Goal: Task Accomplishment & Management: Use online tool/utility

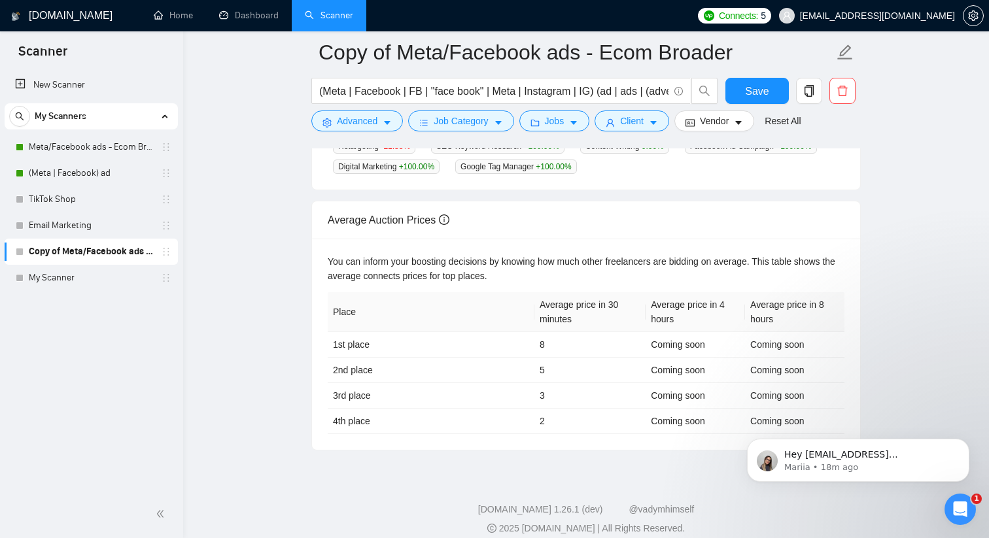
scroll to position [499, 0]
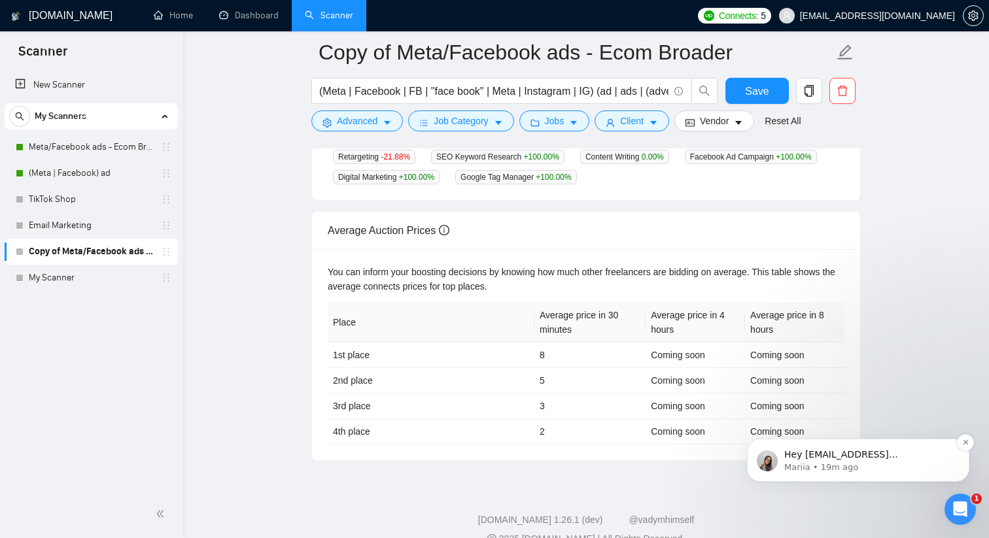
click at [814, 466] on p "Mariia • 19m ago" at bounding box center [868, 468] width 169 height 12
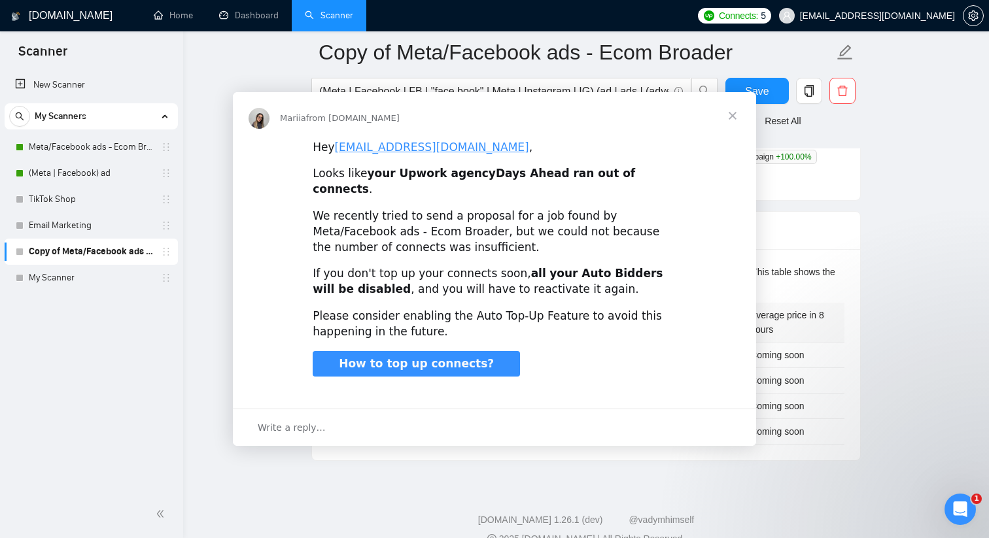
scroll to position [0, 0]
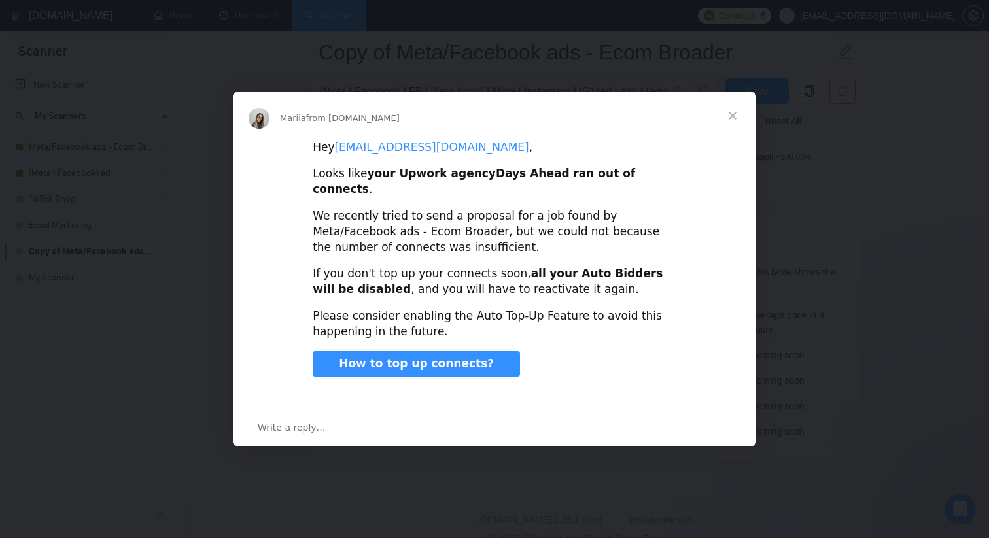
click at [731, 123] on span "Close" at bounding box center [732, 115] width 47 height 47
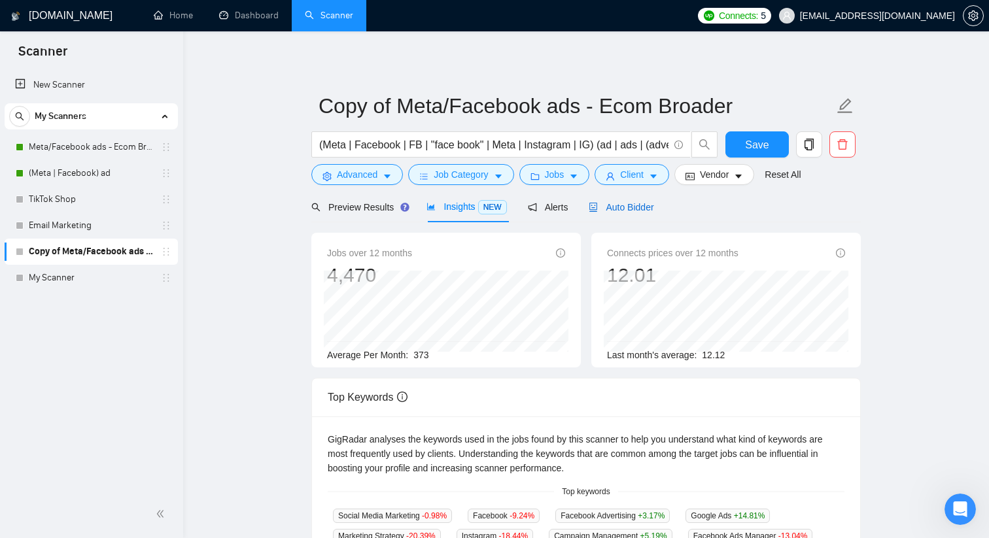
click at [636, 202] on span "Auto Bidder" at bounding box center [620, 207] width 65 height 10
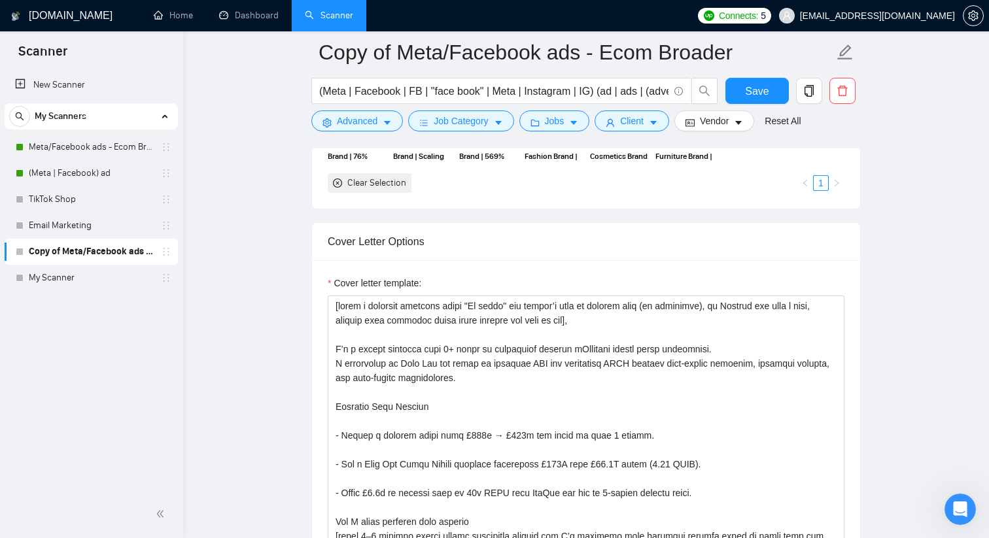
scroll to position [1373, 0]
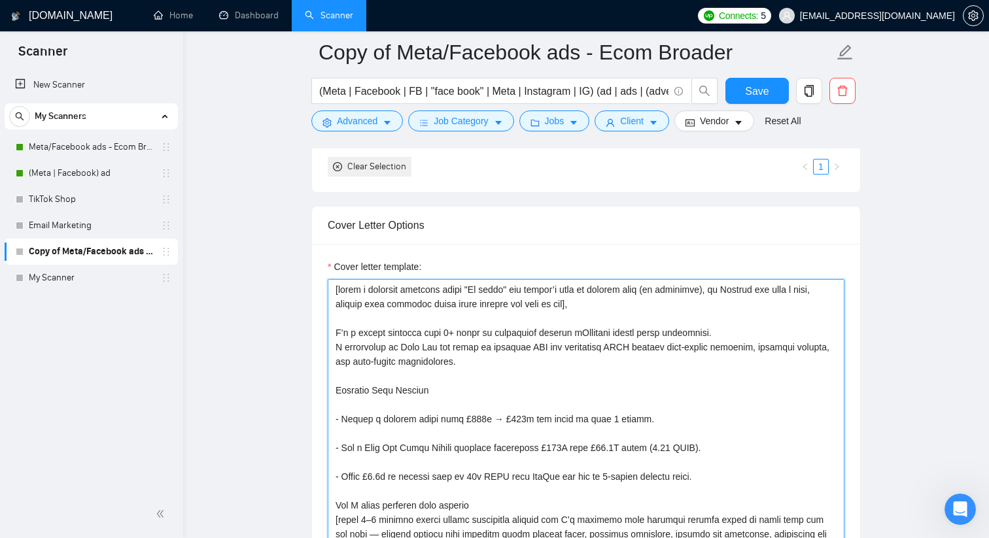
click at [392, 305] on textarea "Cover letter template:" at bounding box center [586, 426] width 517 height 294
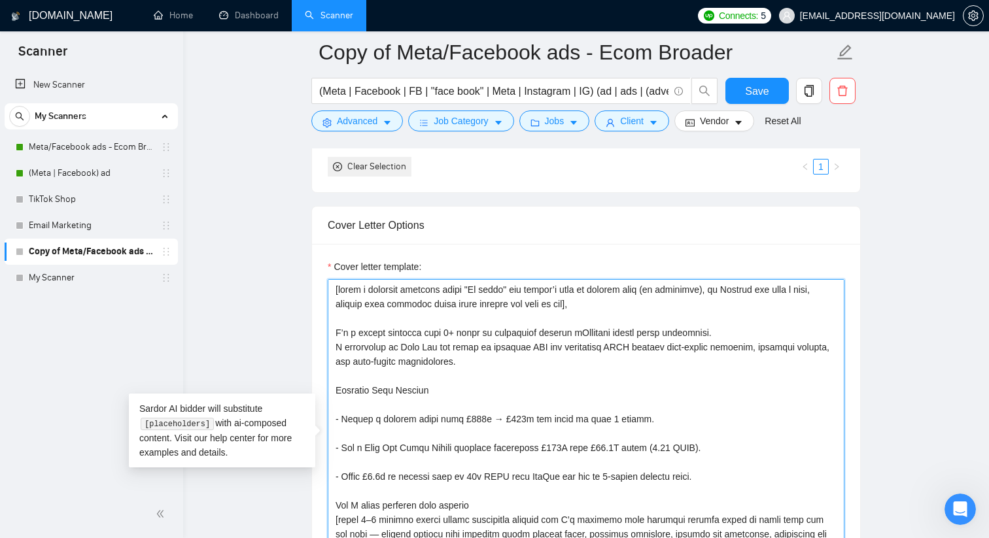
click at [392, 305] on textarea "Cover letter template:" at bounding box center [586, 426] width 517 height 294
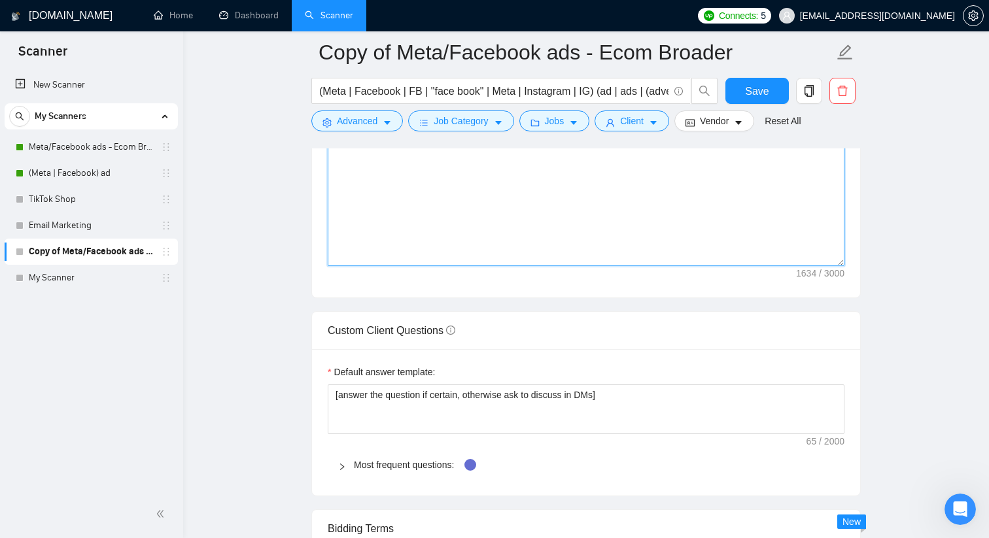
scroll to position [0, 0]
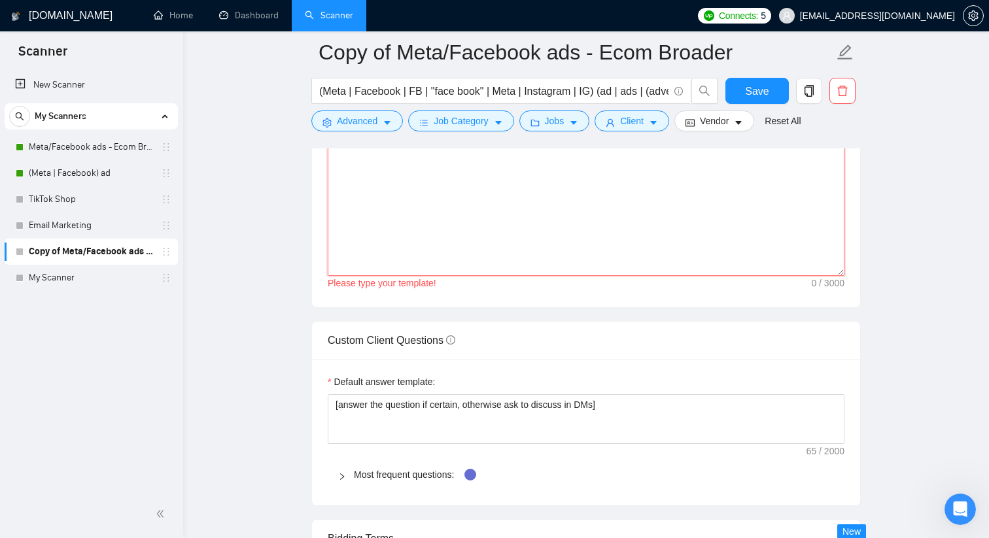
paste textarea "[Say hello in the local language of the person and use the name of a person if …"
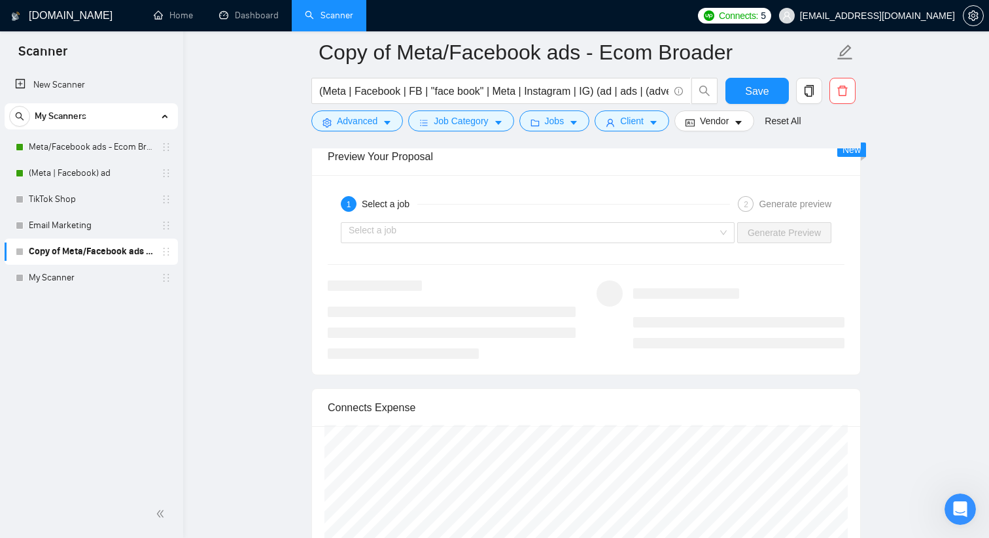
scroll to position [2485, 0]
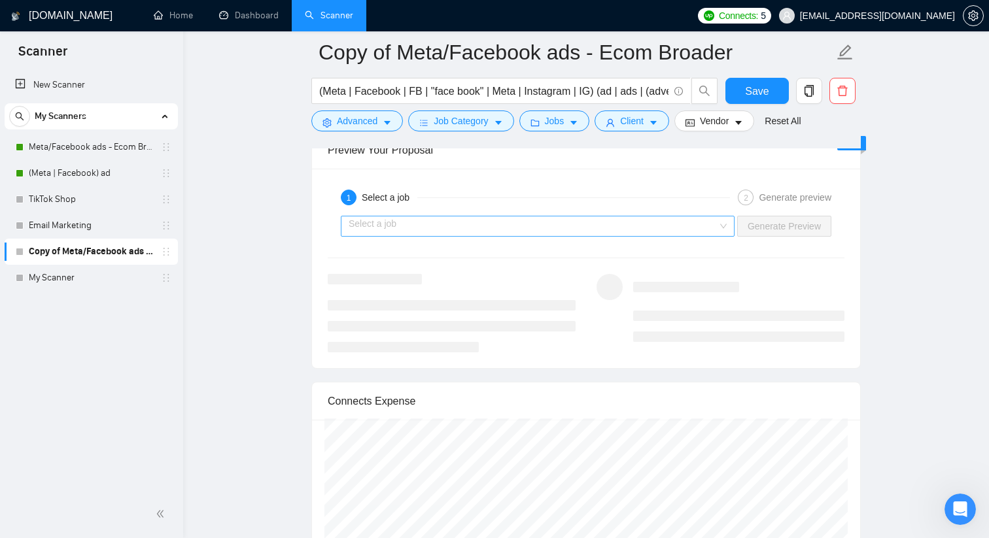
type textarea "[Say hello in the local language of the person and use the name of a person if …"
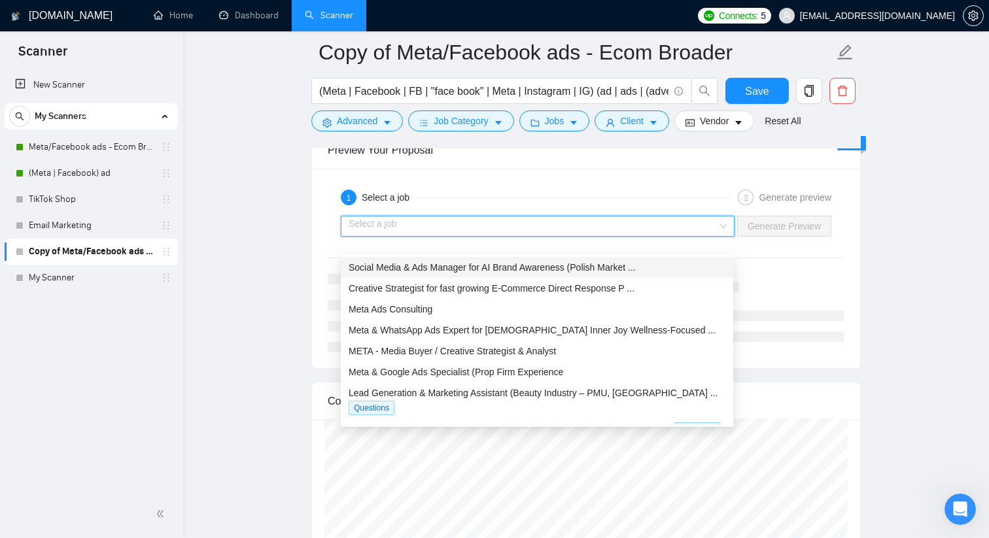
click at [602, 236] on input "search" at bounding box center [533, 226] width 369 height 20
click at [610, 349] on div "META - Media Buyer / Creative Strategist & Analyst" at bounding box center [537, 351] width 377 height 14
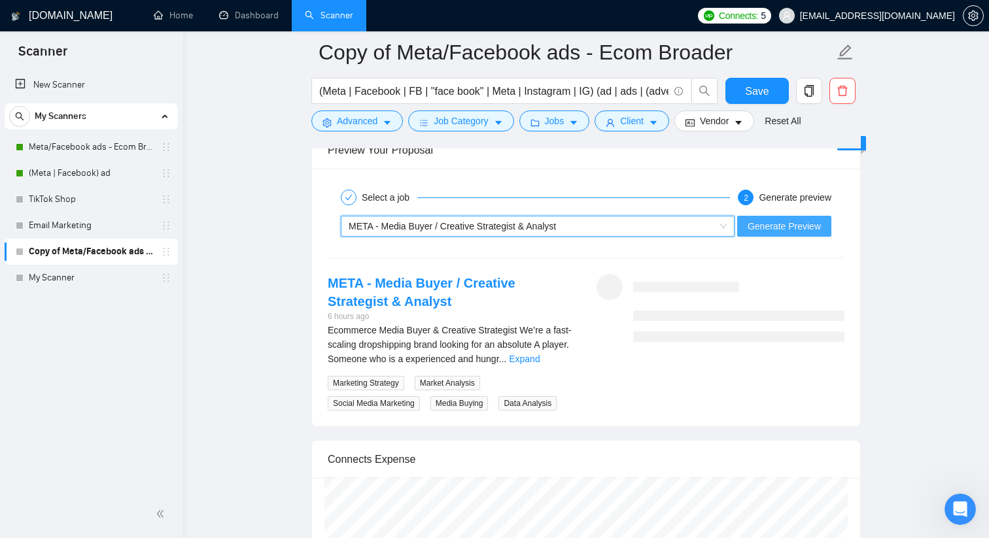
click at [794, 233] on span "Generate Preview" at bounding box center [783, 226] width 73 height 14
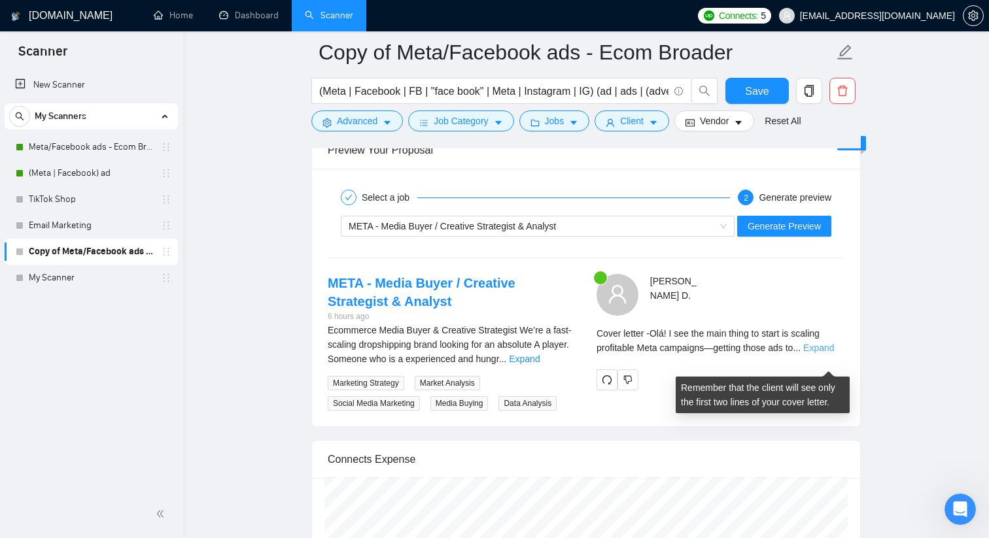
click at [826, 353] on link "Expand" at bounding box center [818, 348] width 31 height 10
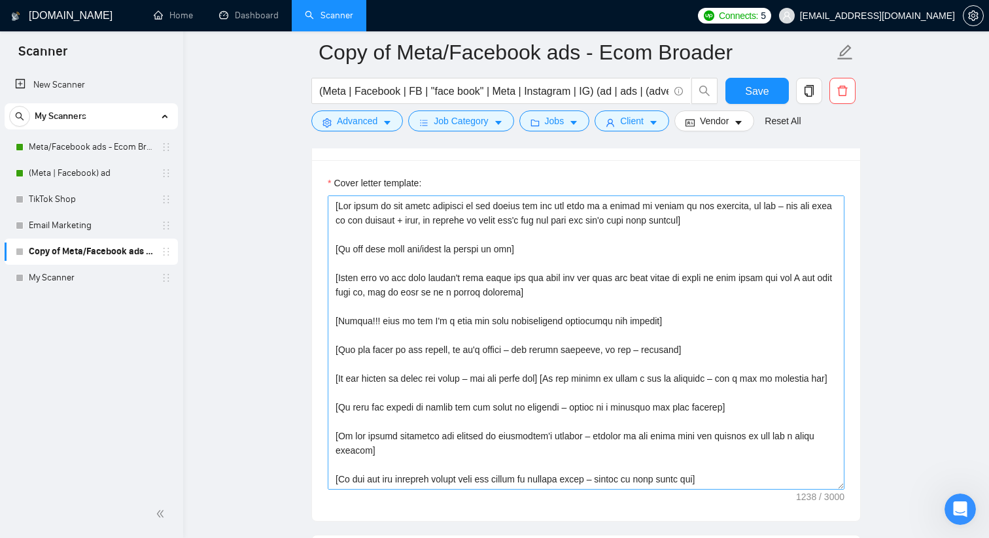
scroll to position [1452, 0]
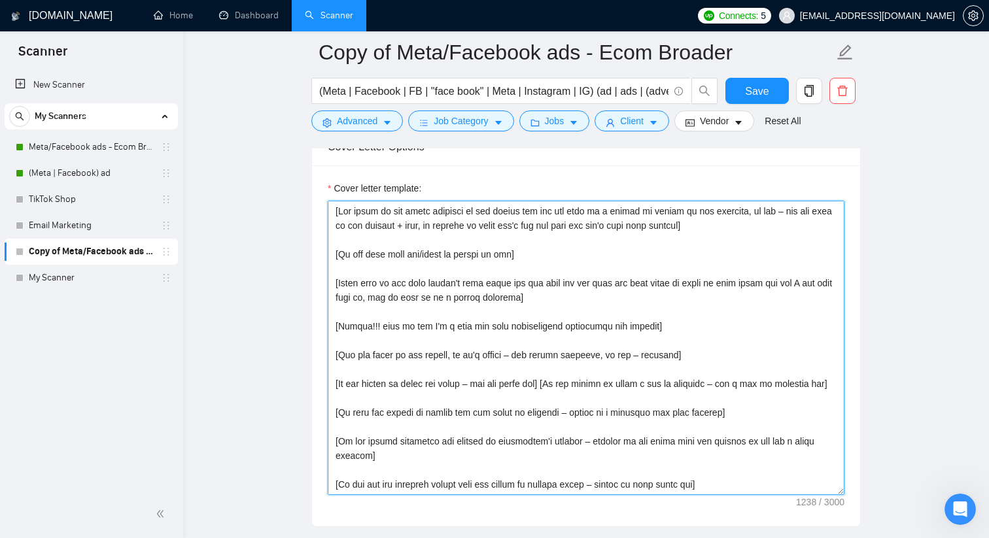
click at [695, 343] on textarea "Cover letter template:" at bounding box center [586, 348] width 517 height 294
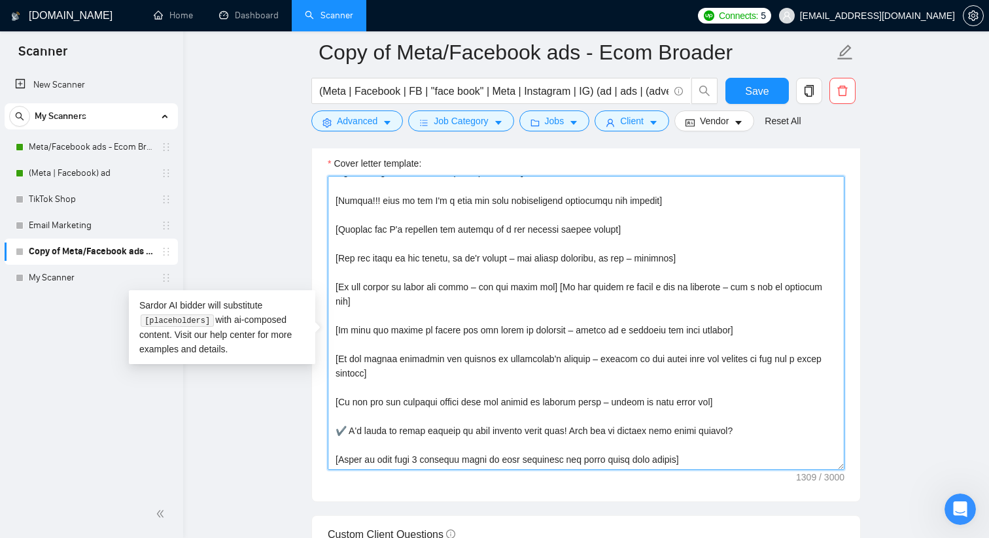
scroll to position [1479, 0]
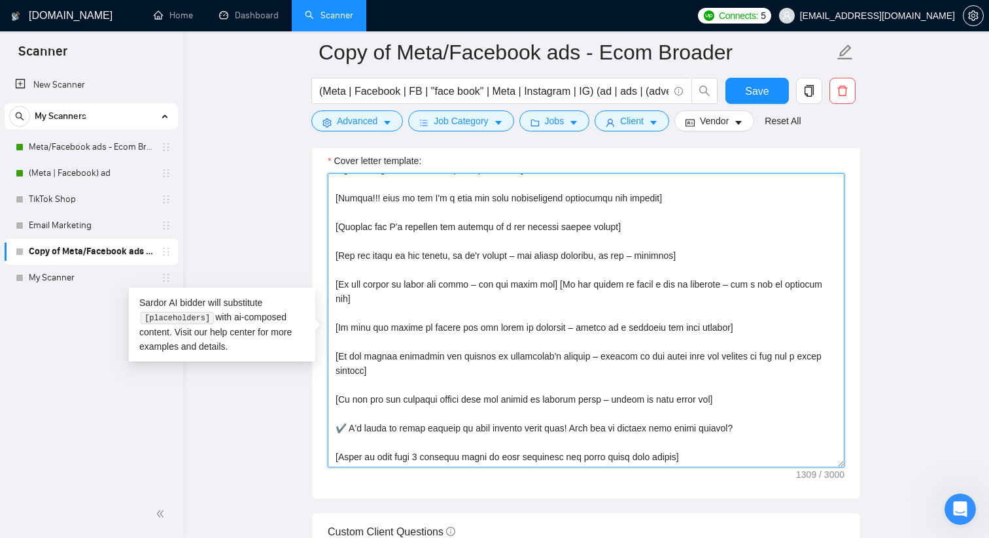
click at [824, 296] on textarea "Cover letter template:" at bounding box center [586, 320] width 517 height 294
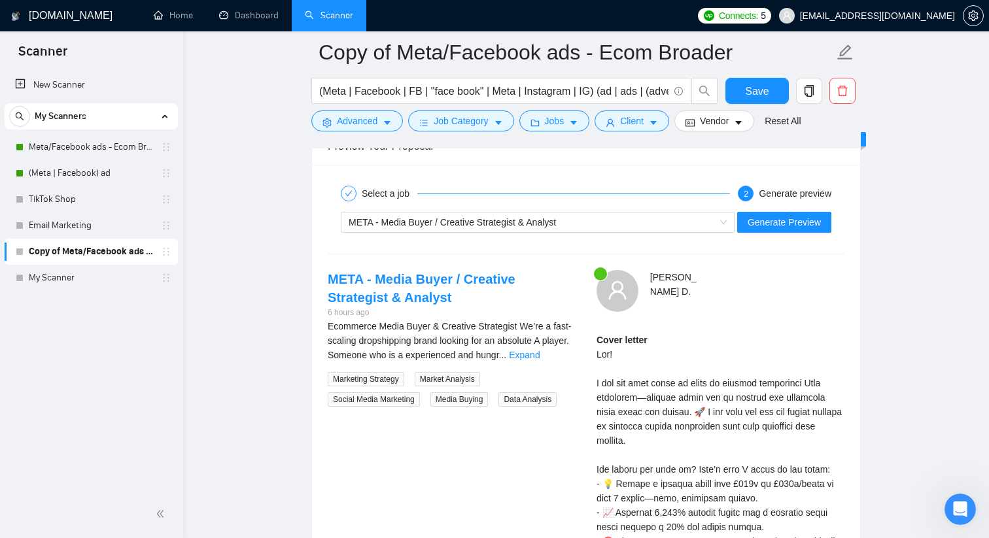
scroll to position [2468, 0]
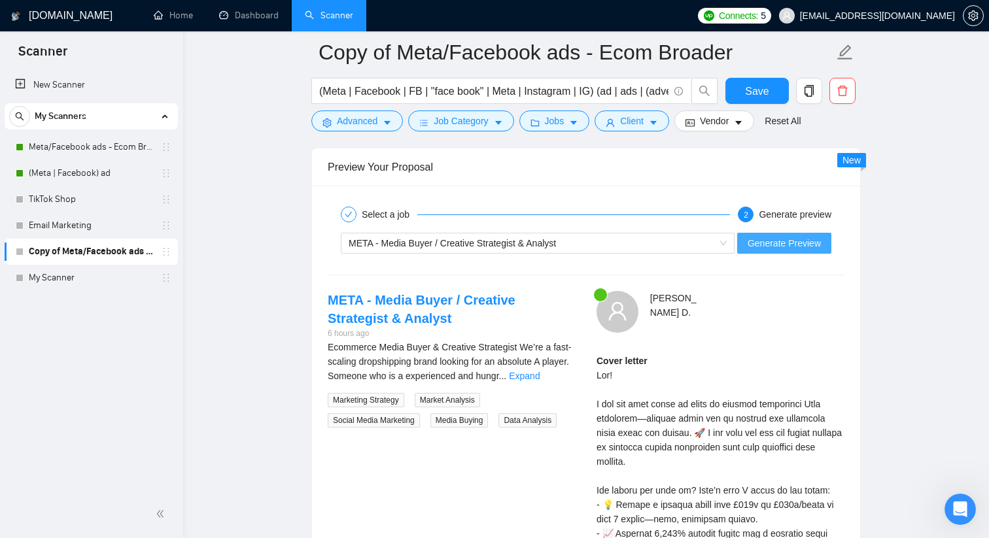
click at [774, 250] on span "Generate Preview" at bounding box center [783, 243] width 73 height 14
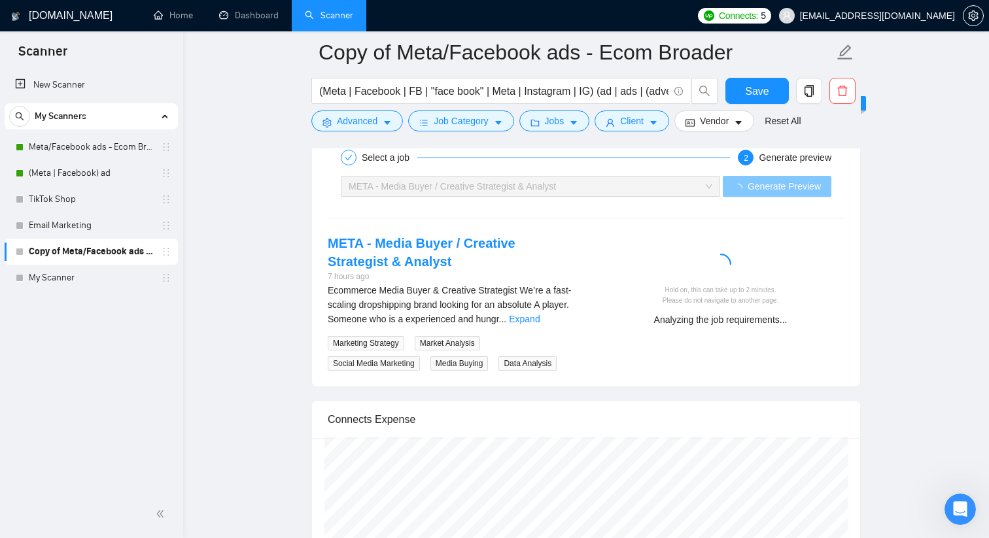
scroll to position [2512, 0]
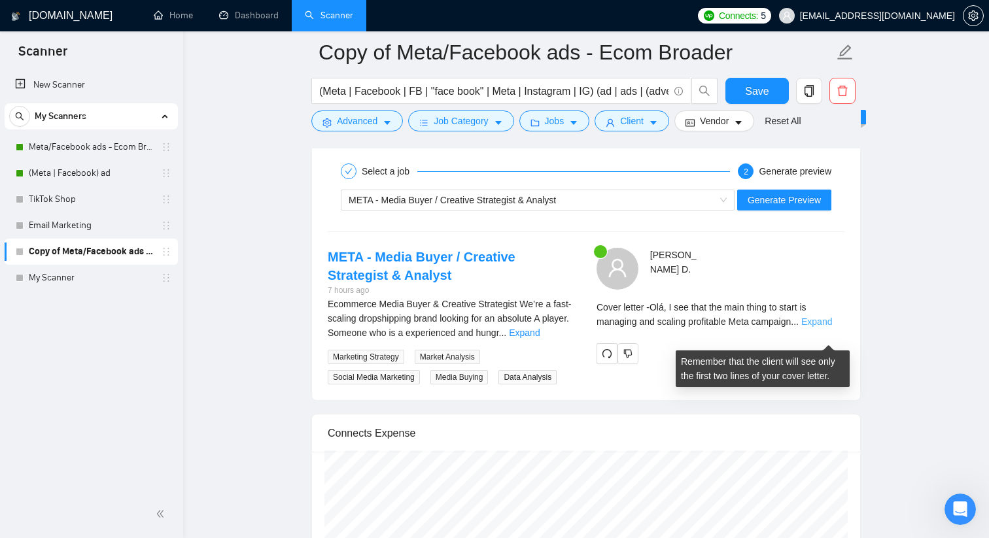
click at [818, 327] on link "Expand" at bounding box center [816, 321] width 31 height 10
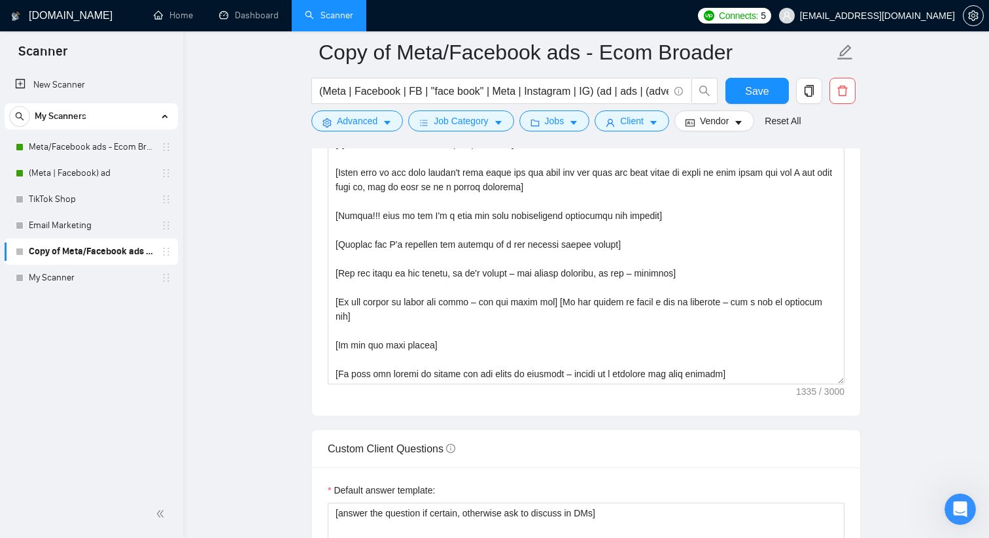
scroll to position [1532, 0]
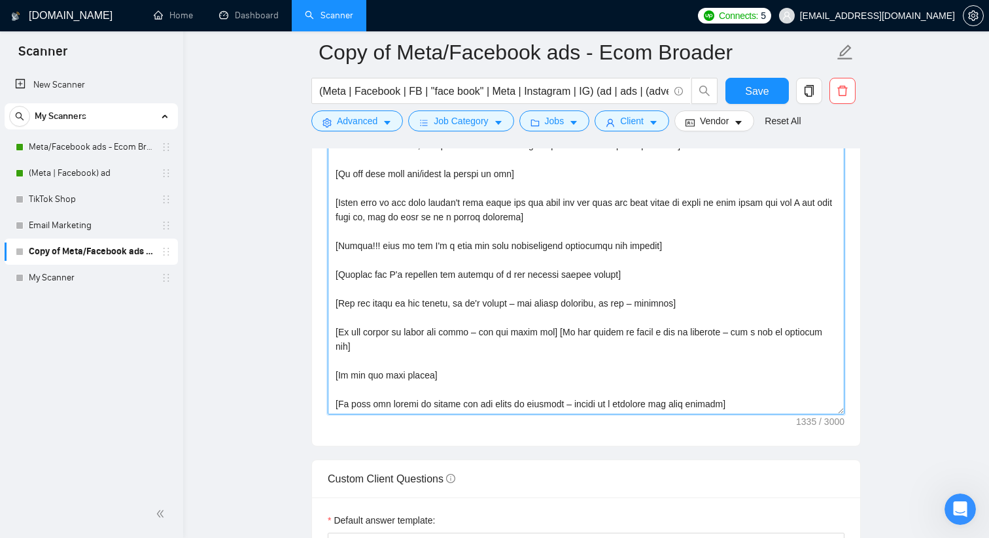
click at [430, 287] on textarea "Cover letter template:" at bounding box center [586, 267] width 517 height 294
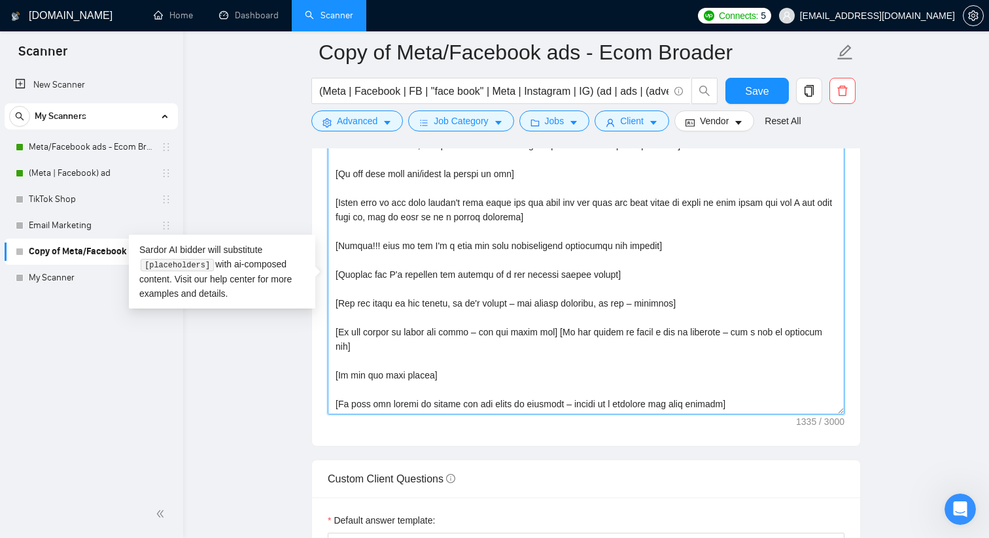
click at [430, 287] on textarea "Cover letter template:" at bounding box center [586, 267] width 517 height 294
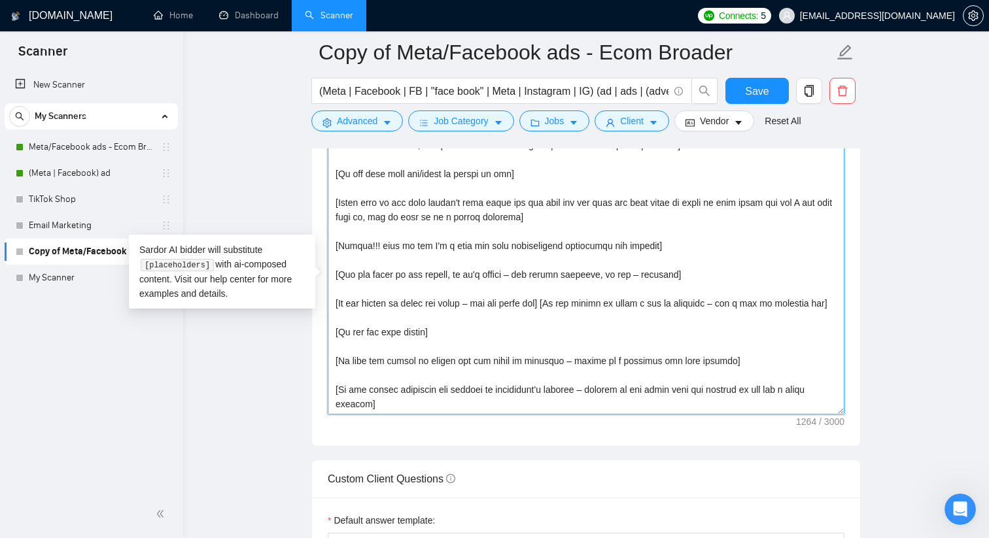
click at [568, 235] on textarea "Cover letter template:" at bounding box center [586, 267] width 517 height 294
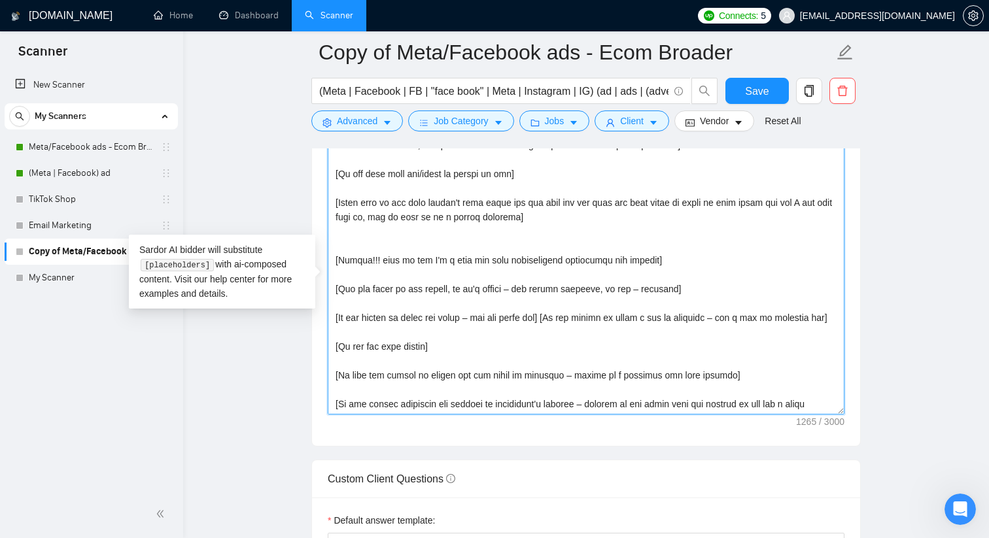
paste textarea "[Explain how I'd approach the project in a few concise bullet points]"
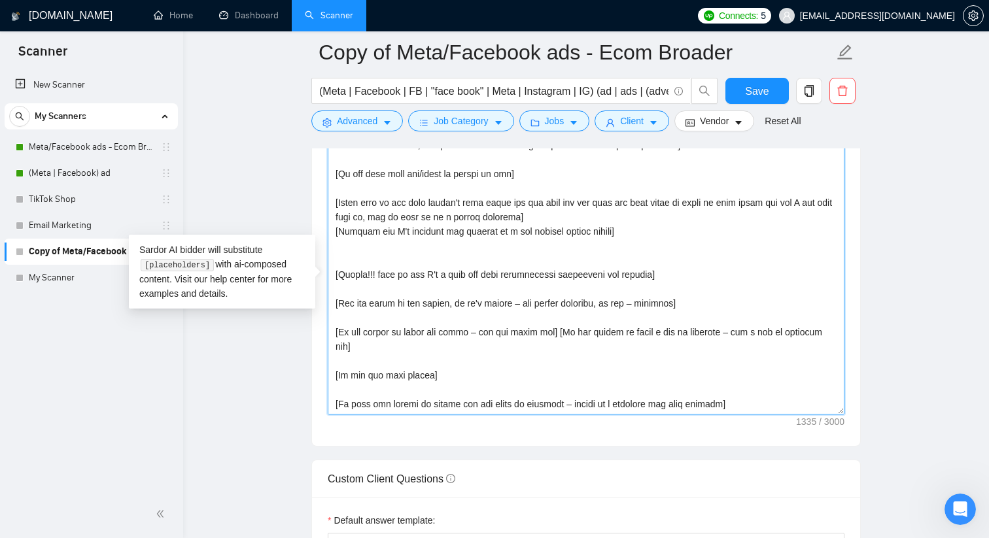
click at [564, 224] on textarea "Cover letter template:" at bounding box center [586, 267] width 517 height 294
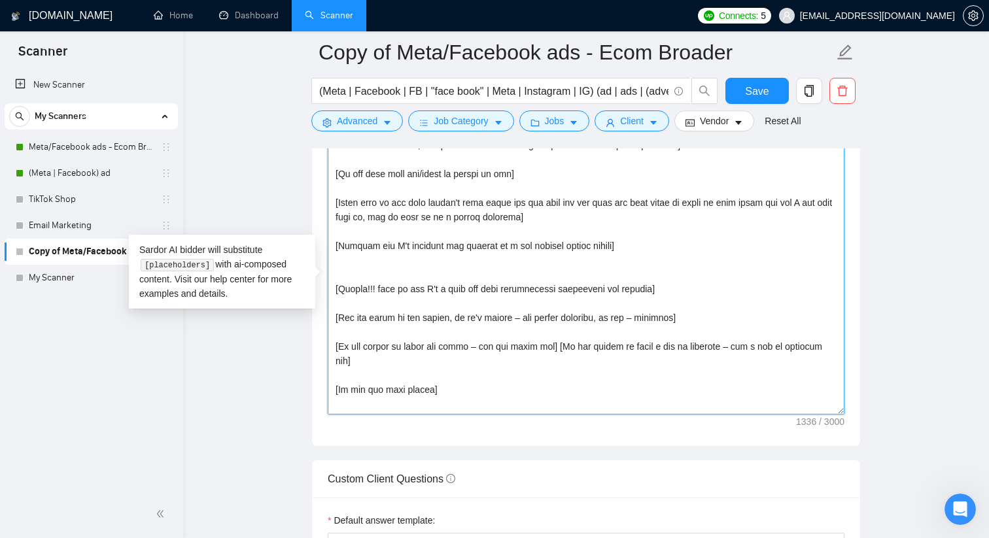
click at [539, 283] on textarea "Cover letter template:" at bounding box center [586, 267] width 517 height 294
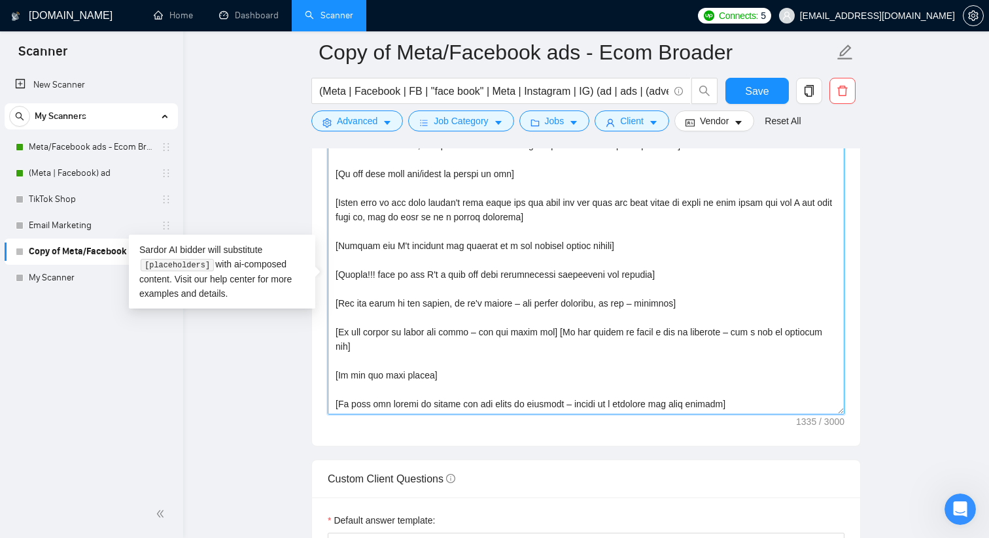
click at [673, 290] on textarea "Cover letter template:" at bounding box center [586, 267] width 517 height 294
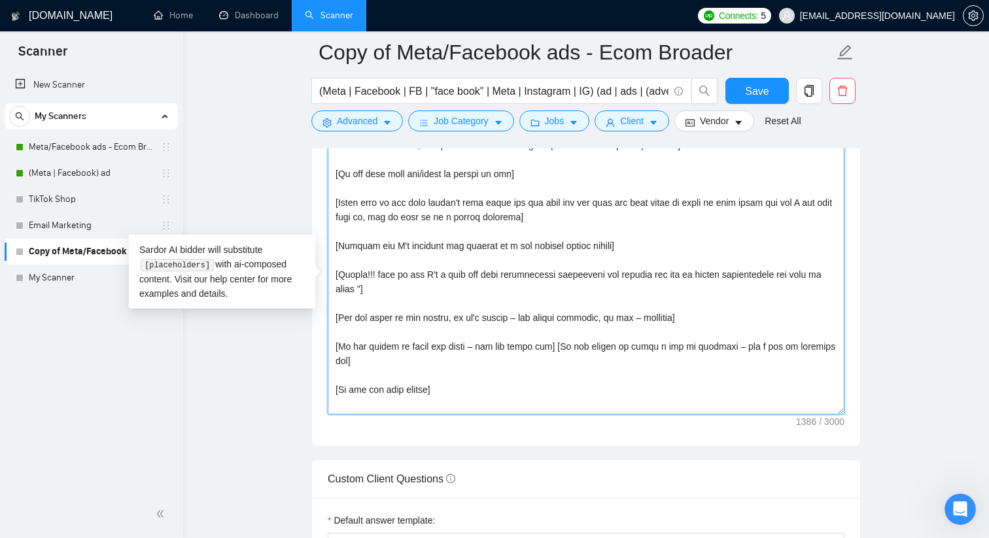
paste textarea "https://drive.google.com/drive/folders/1-4QebaJ1oz258vEp29kNDsFn1k_GAhK2?usp=sh…"
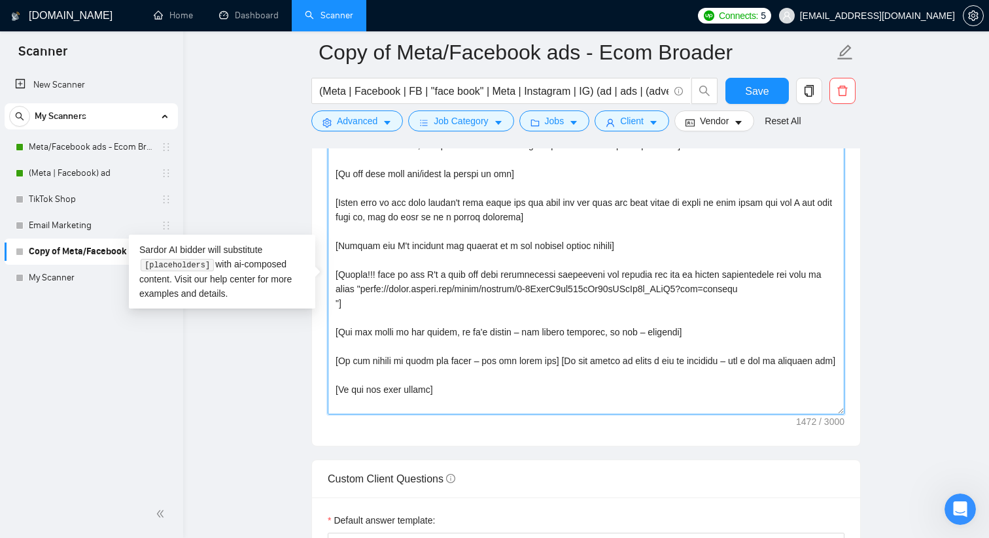
click at [515, 342] on textarea "Cover letter template:" at bounding box center [586, 267] width 517 height 294
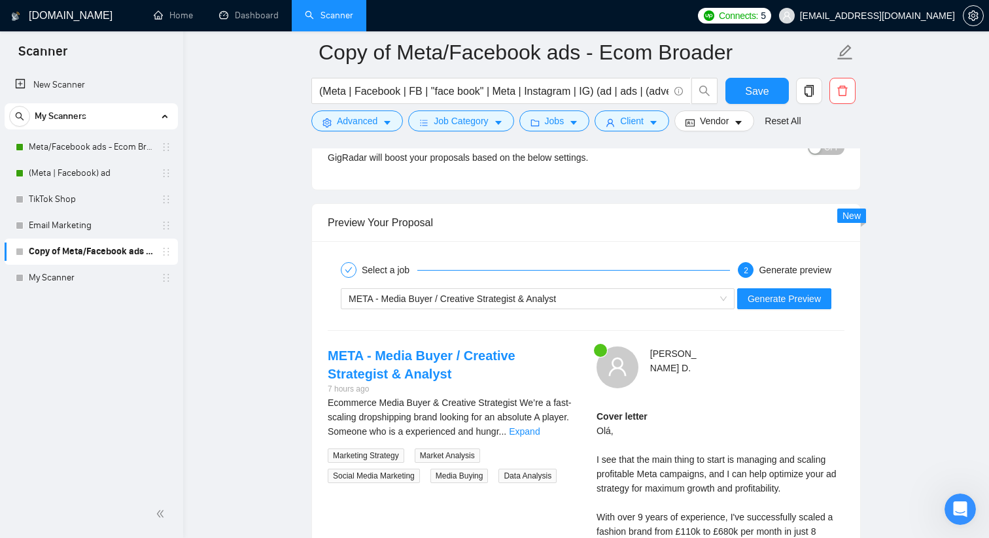
scroll to position [2453, 0]
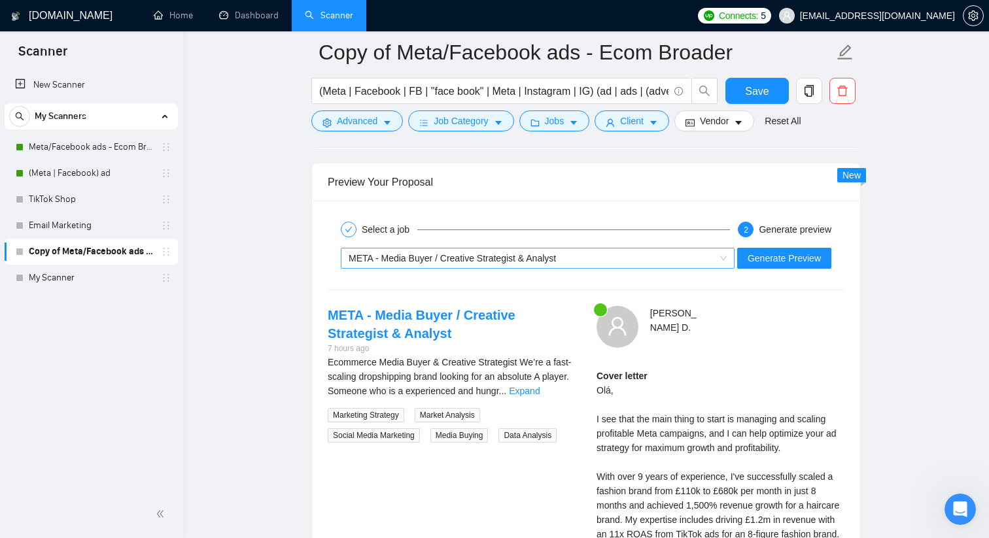
click at [653, 268] on div "META - Media Buyer / Creative Strategist & Analyst" at bounding box center [532, 258] width 366 height 20
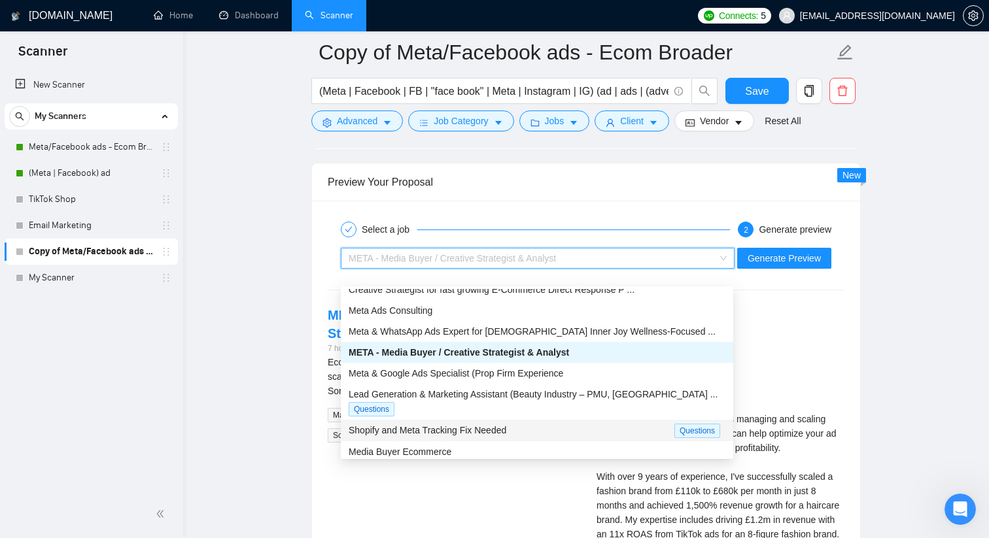
scroll to position [43, 0]
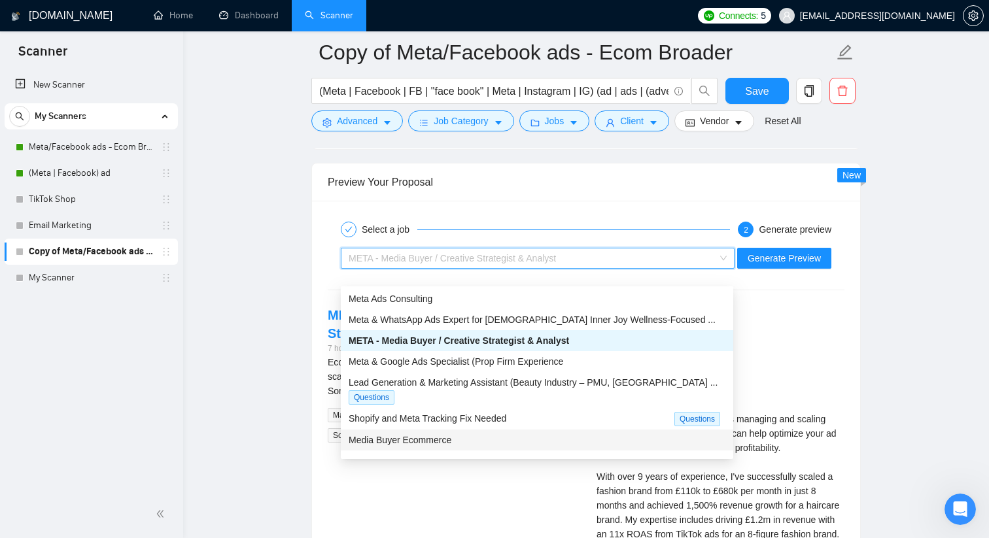
click at [585, 433] on div "Media Buyer Ecommerce" at bounding box center [537, 440] width 377 height 14
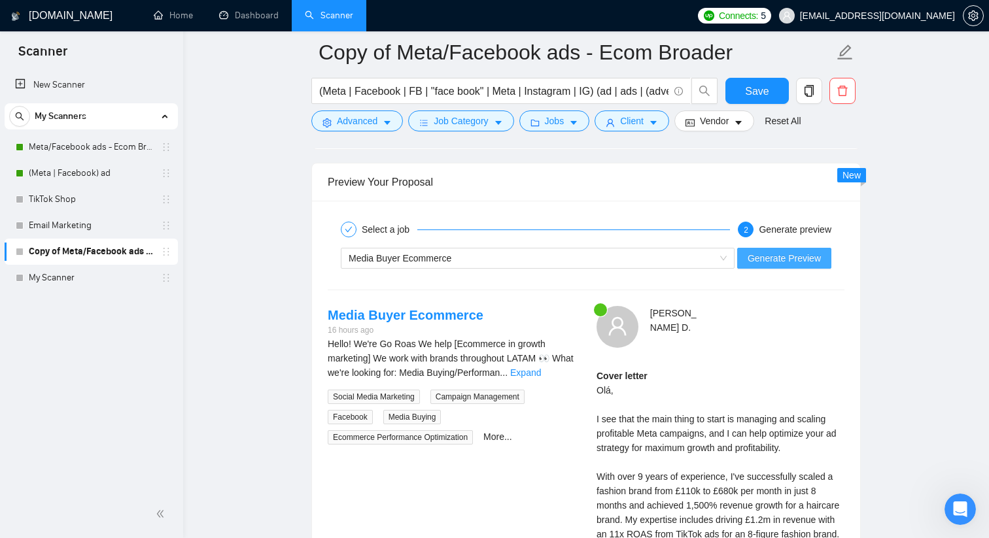
click at [809, 265] on span "Generate Preview" at bounding box center [783, 258] width 73 height 14
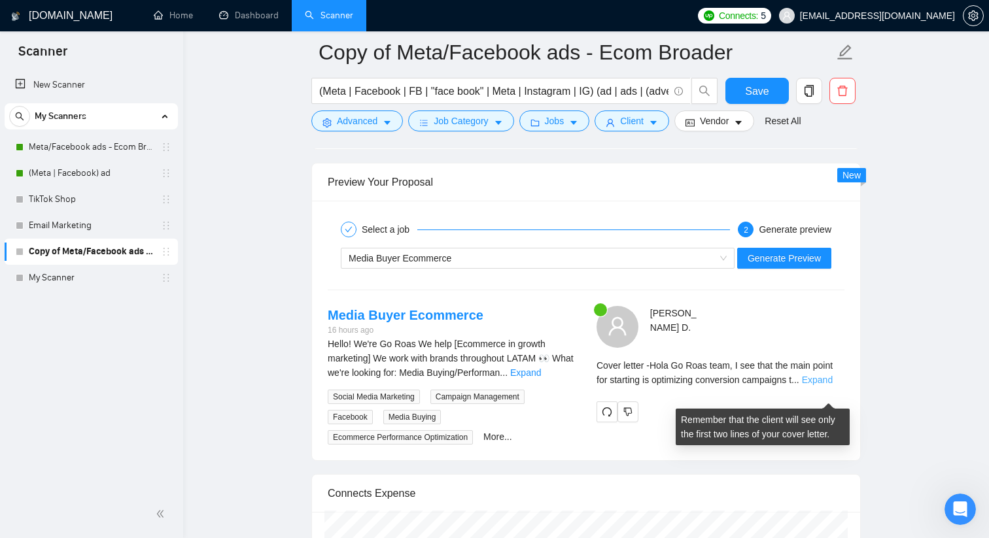
click at [821, 385] on link "Expand" at bounding box center [817, 380] width 31 height 10
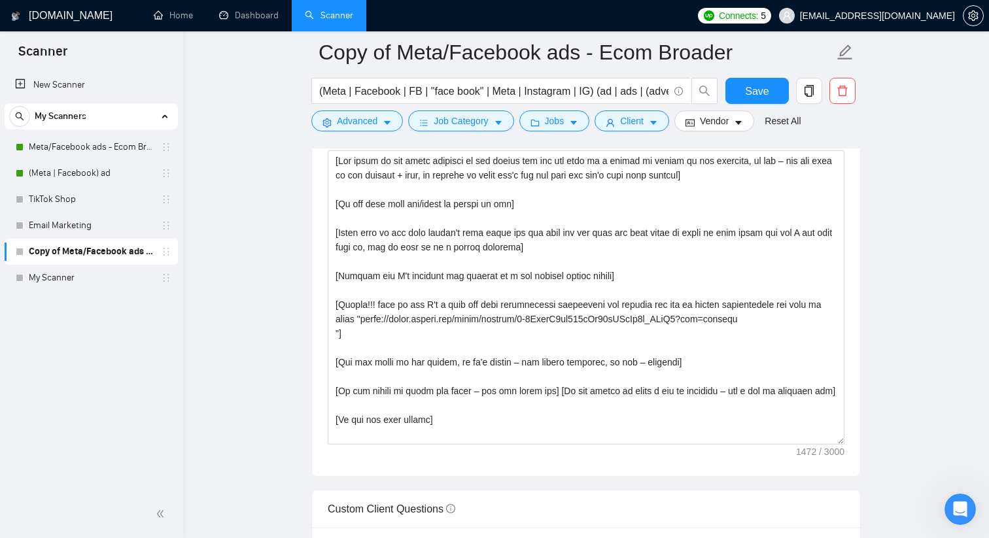
scroll to position [1482, 0]
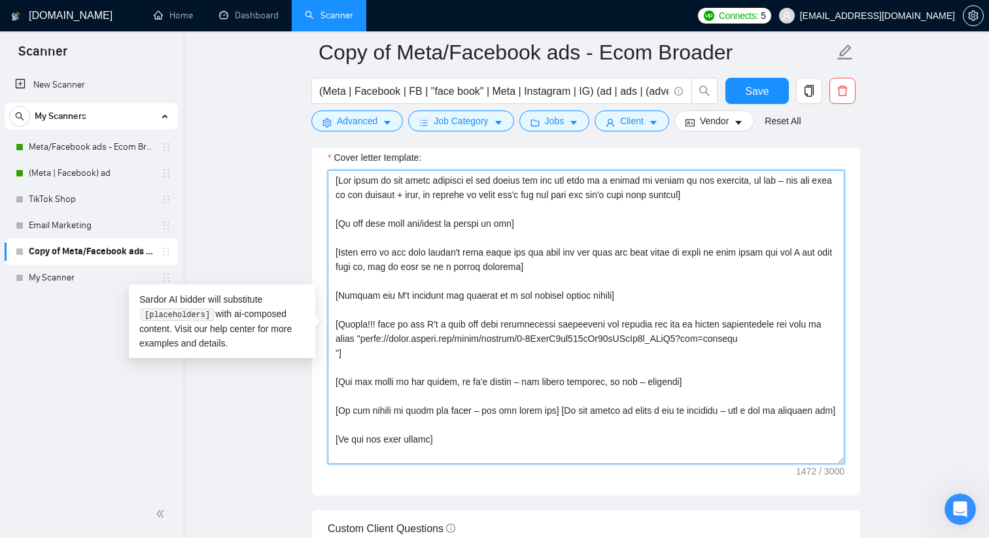
click at [615, 339] on textarea "Cover letter template:" at bounding box center [586, 317] width 517 height 294
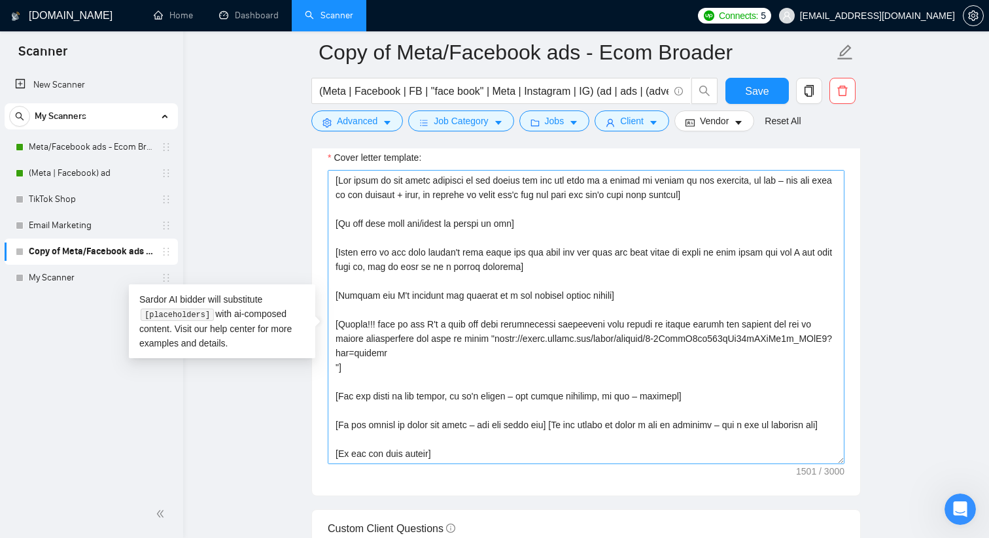
drag, startPoint x: 790, startPoint y: 337, endPoint x: 379, endPoint y: 373, distance: 412.2
click at [379, 373] on textarea "Cover letter template:" at bounding box center [586, 317] width 517 height 294
click at [757, 362] on textarea "Cover letter template:" at bounding box center [586, 317] width 517 height 294
drag, startPoint x: 808, startPoint y: 338, endPoint x: 338, endPoint y: 385, distance: 471.8
click at [338, 385] on textarea "Cover letter template:" at bounding box center [586, 317] width 517 height 294
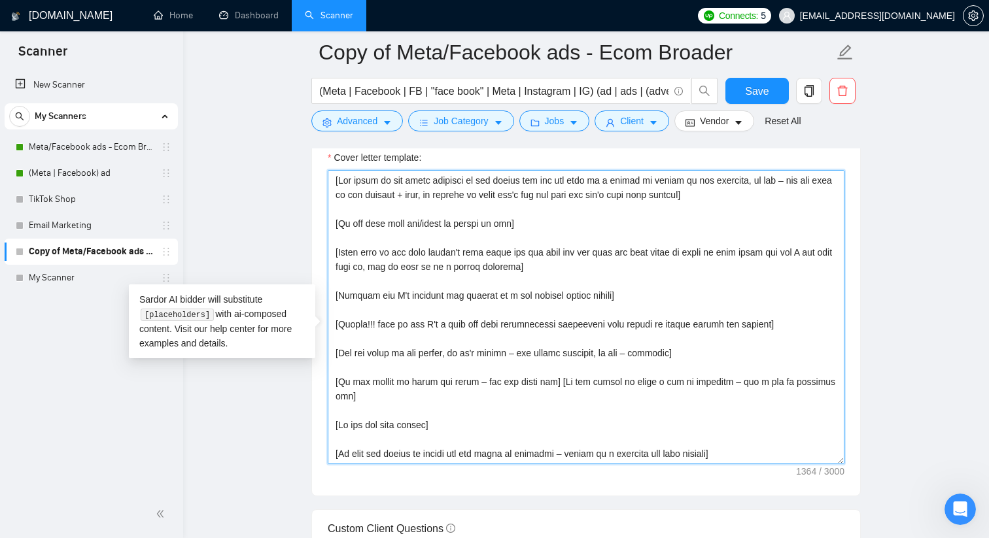
click at [836, 330] on textarea "Cover letter template:" at bounding box center [586, 317] width 517 height 294
click at [817, 341] on textarea "Cover letter template:" at bounding box center [586, 317] width 517 height 294
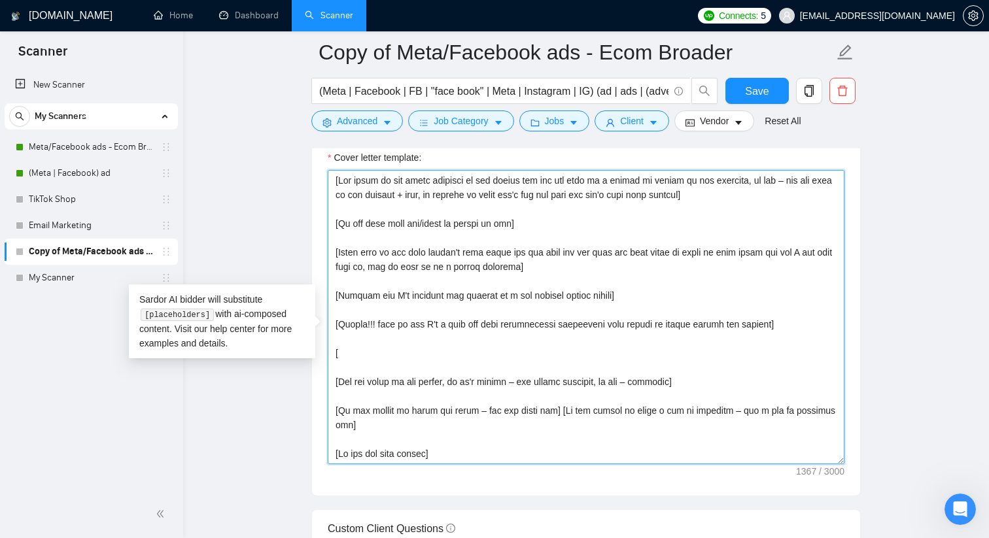
paste textarea "add my client testimonials for them to watch "https://drive.google.com/drive/fo…"
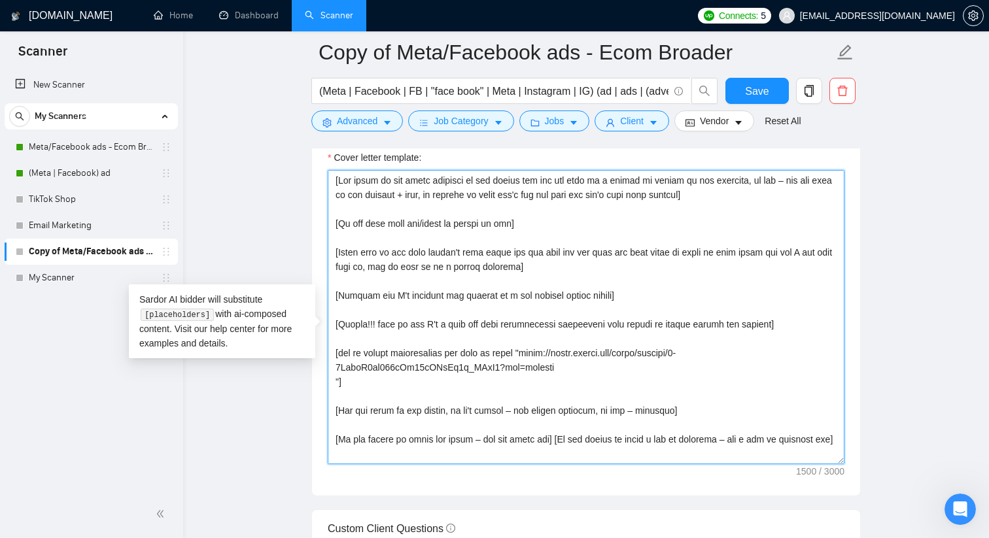
click at [473, 371] on textarea "Cover letter template:" at bounding box center [586, 317] width 517 height 294
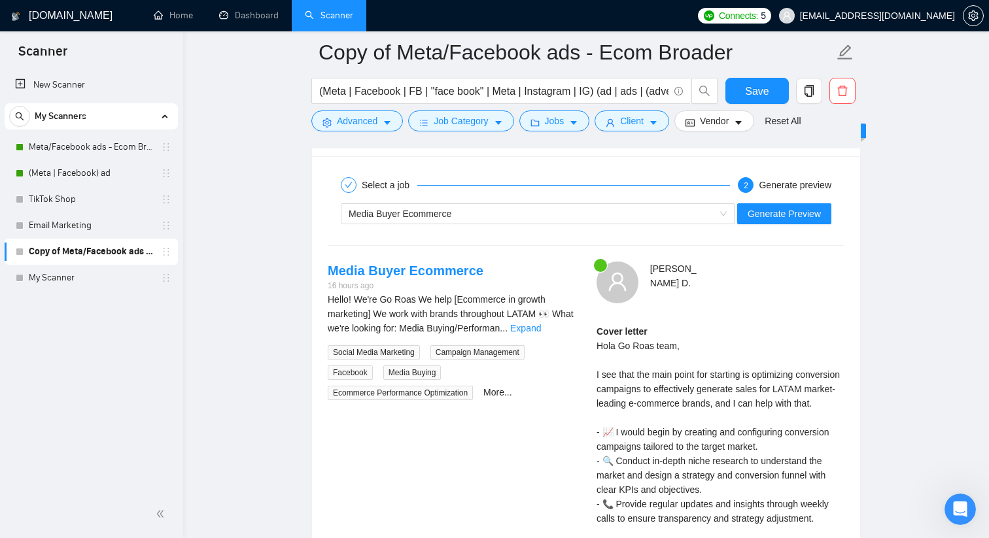
scroll to position [2509, 0]
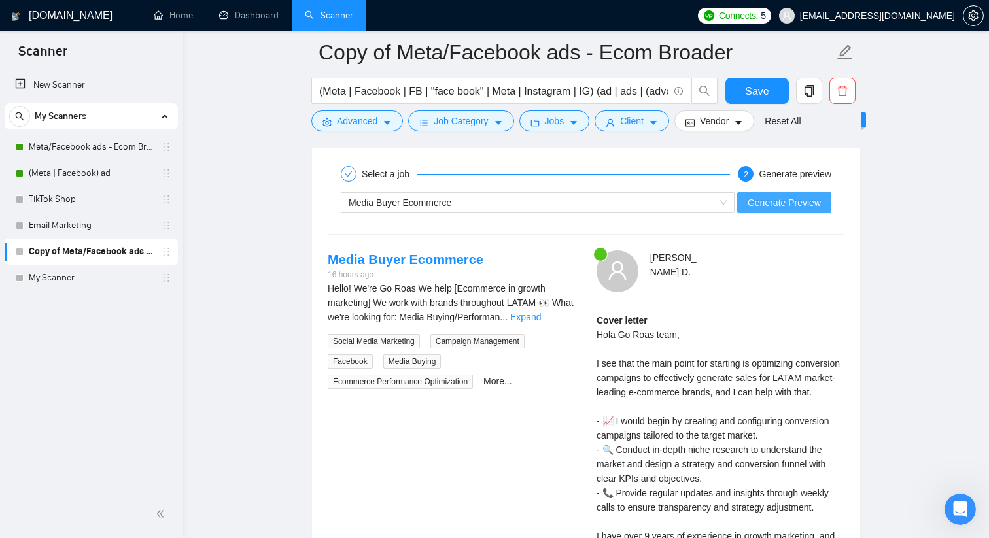
type textarea "[Say hello in the local language of the person and use the name of a person if …"
click at [776, 210] on span "Generate Preview" at bounding box center [783, 203] width 73 height 14
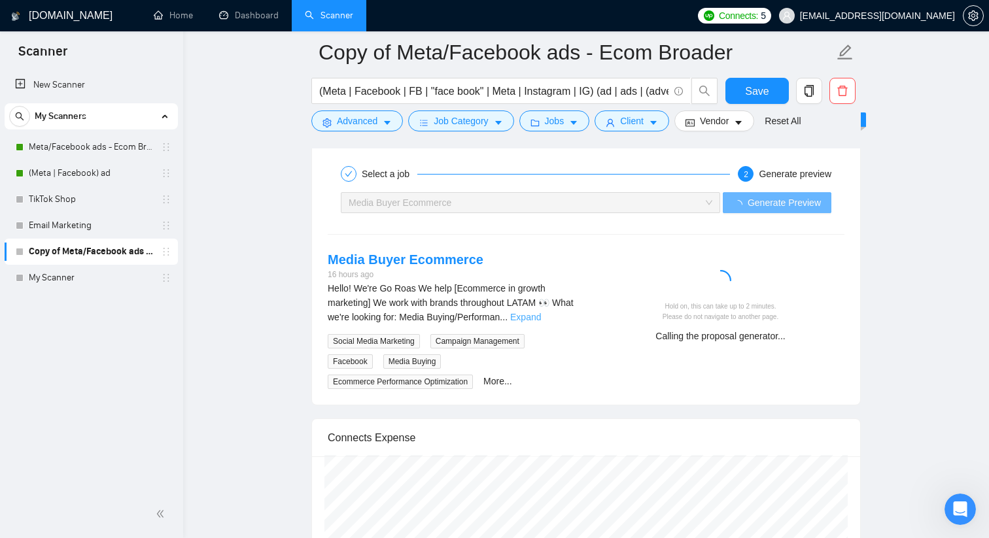
click at [541, 322] on link "Expand" at bounding box center [525, 317] width 31 height 10
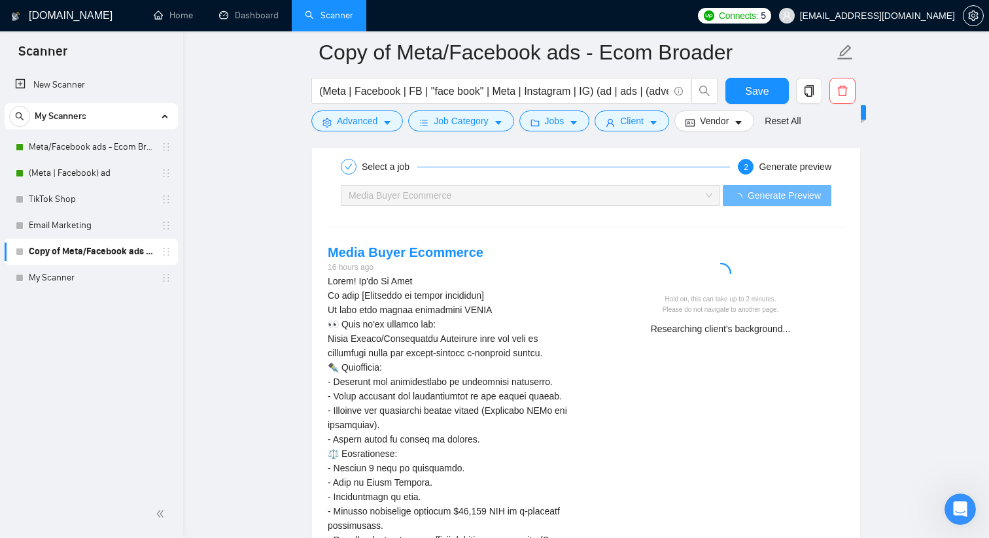
scroll to position [2504, 0]
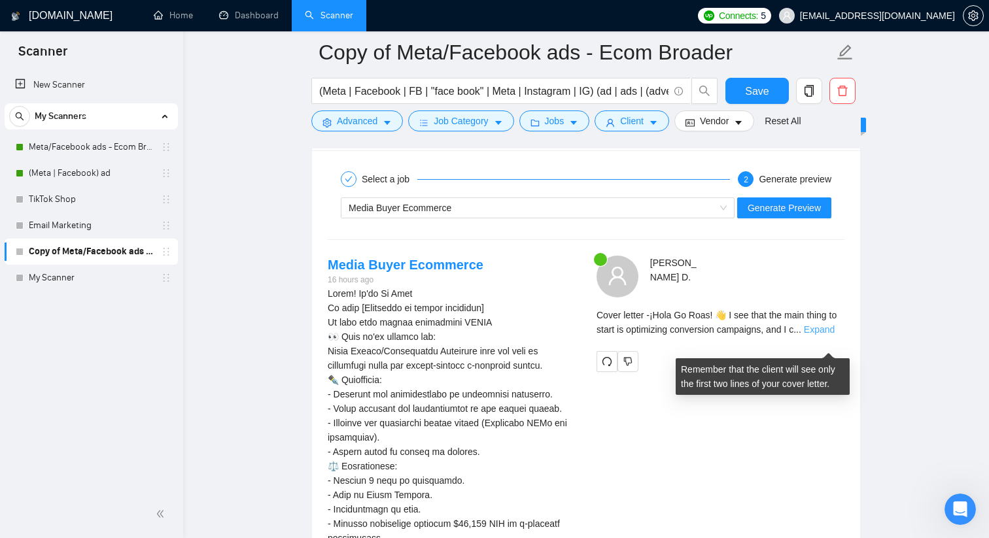
click at [830, 335] on link "Expand" at bounding box center [819, 329] width 31 height 10
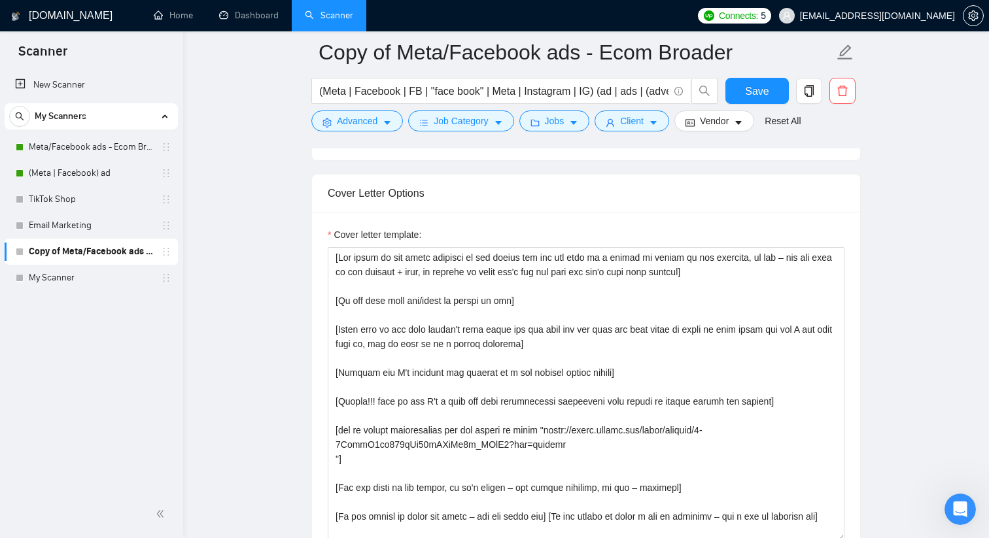
scroll to position [1402, 0]
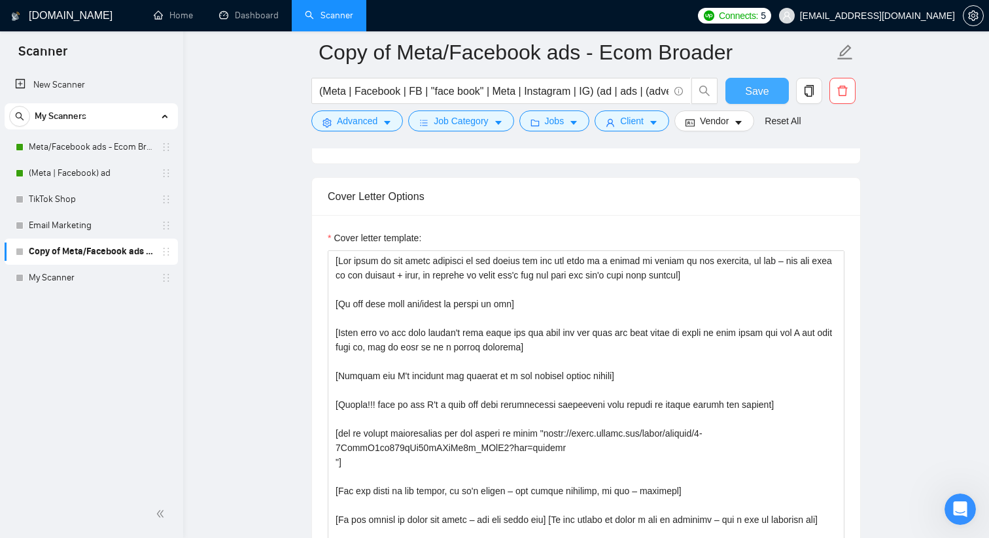
click at [759, 93] on span "Save" at bounding box center [757, 91] width 24 height 16
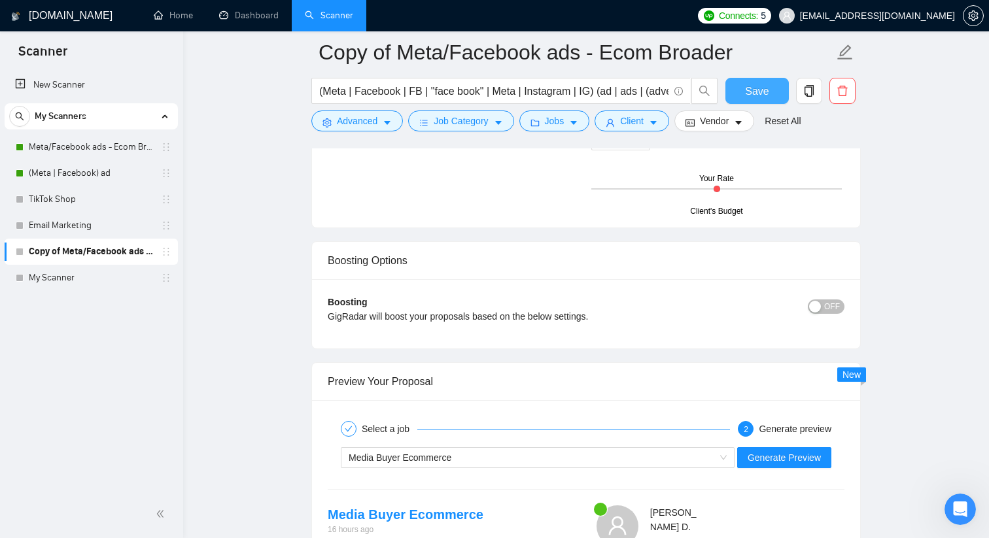
scroll to position [2349, 0]
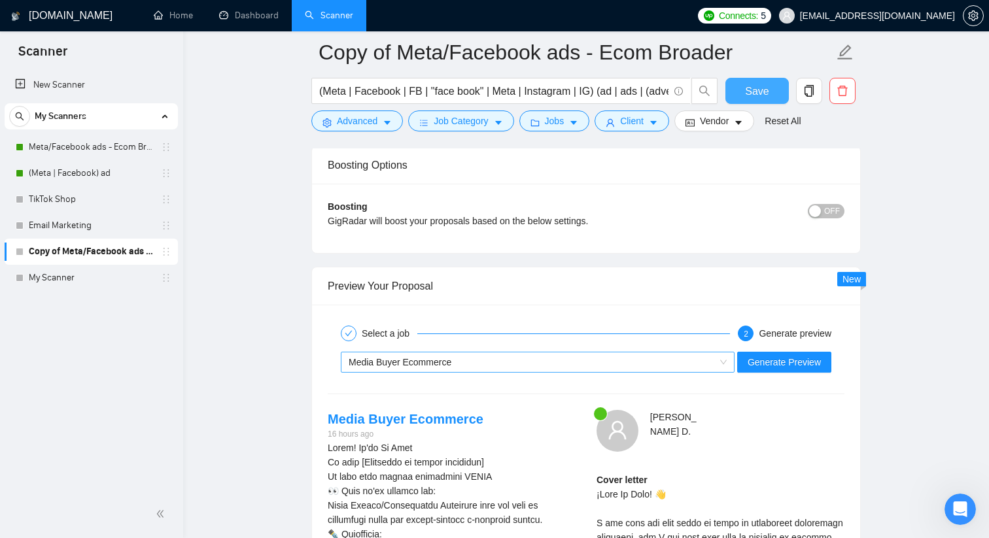
click at [447, 372] on div "Media Buyer Ecommerce" at bounding box center [532, 362] width 366 height 20
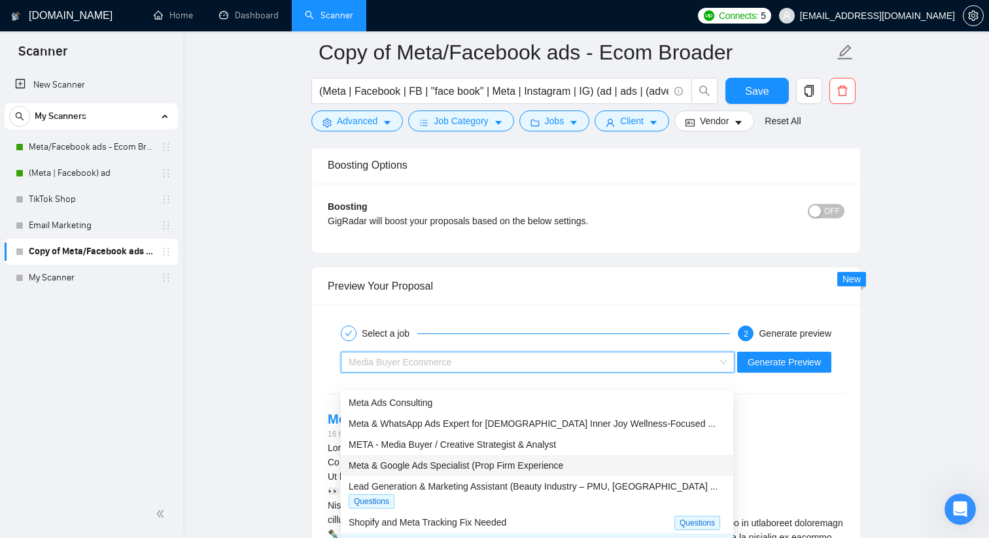
scroll to position [2373, 0]
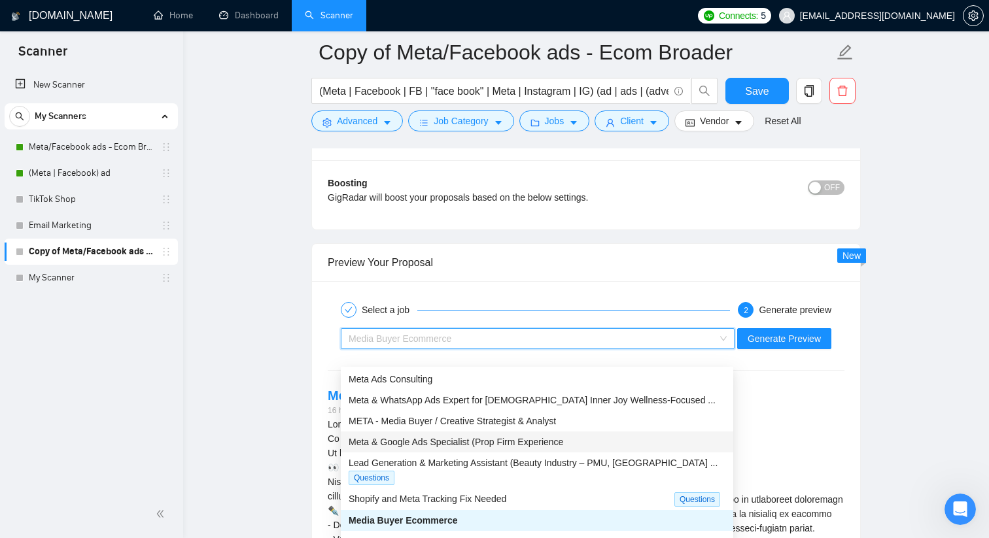
click at [466, 447] on div "Meta & Google Ads Specialist (Prop Firm Experience" at bounding box center [537, 442] width 377 height 14
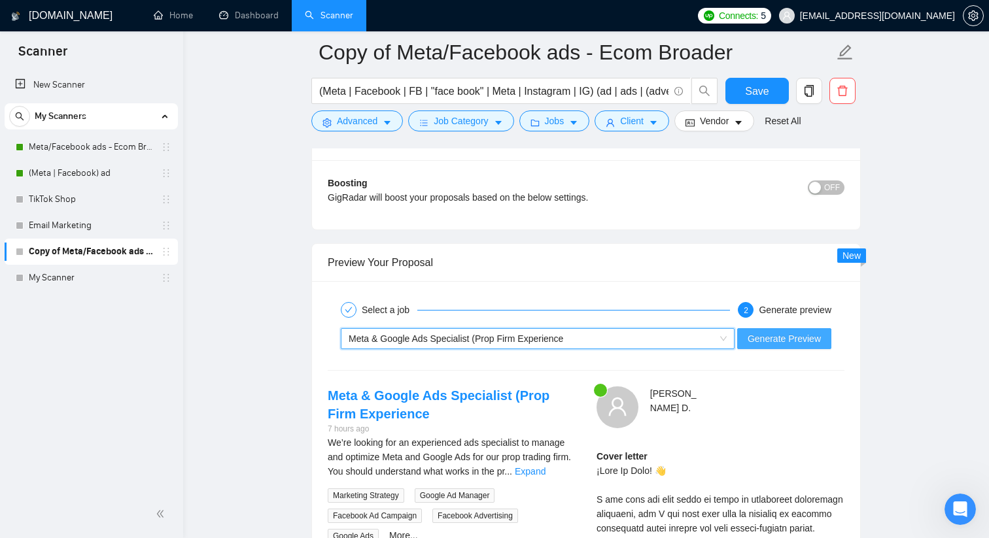
click at [760, 346] on span "Generate Preview" at bounding box center [783, 339] width 73 height 14
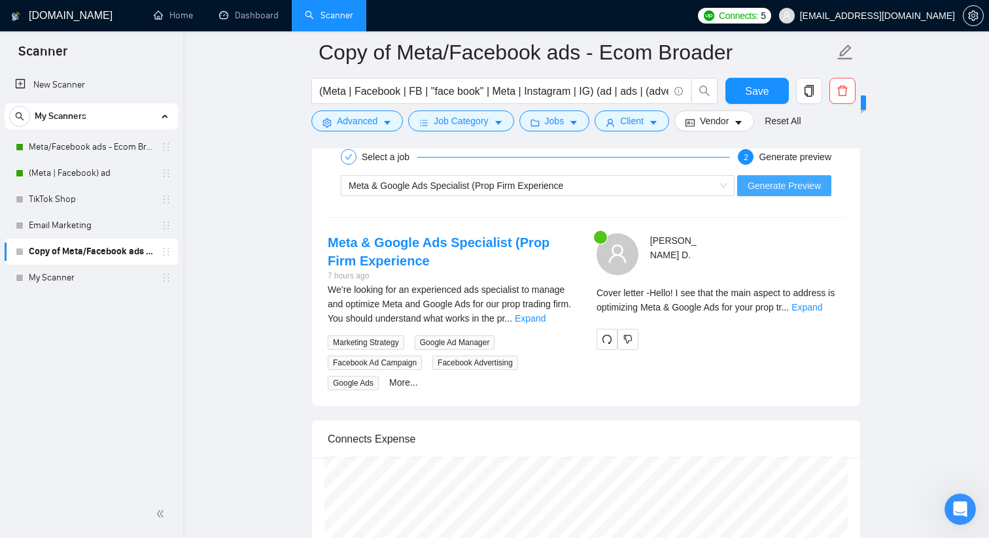
scroll to position [2520, 0]
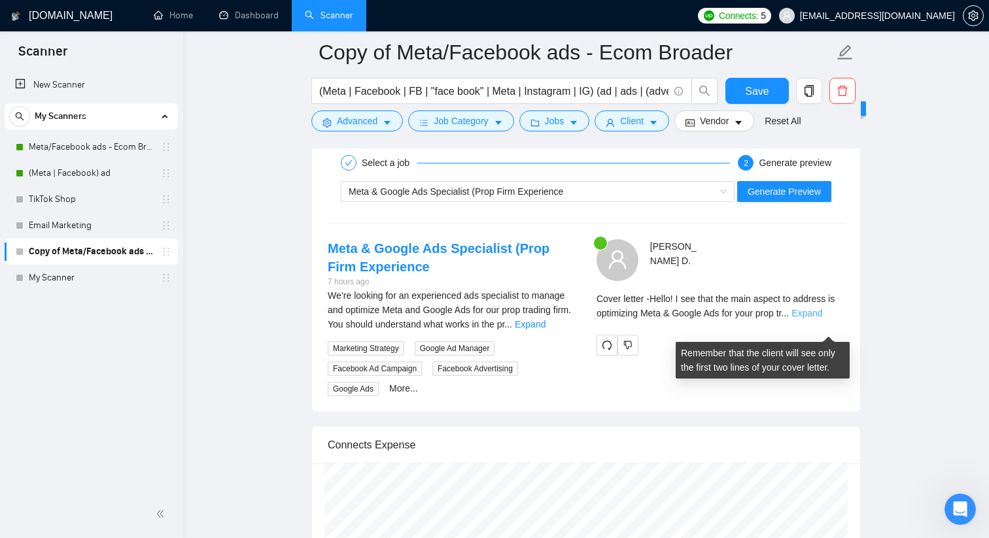
click at [817, 318] on link "Expand" at bounding box center [806, 313] width 31 height 10
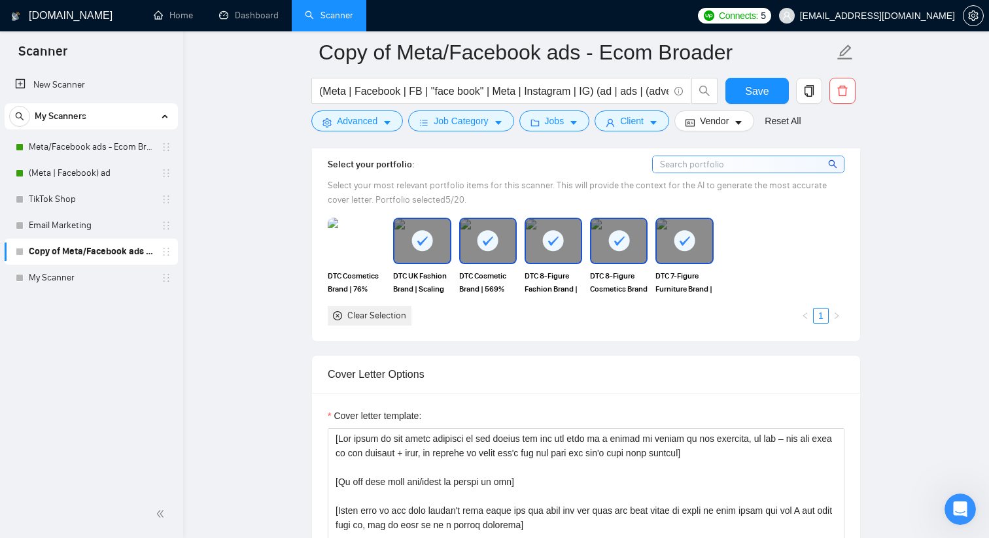
scroll to position [1242, 0]
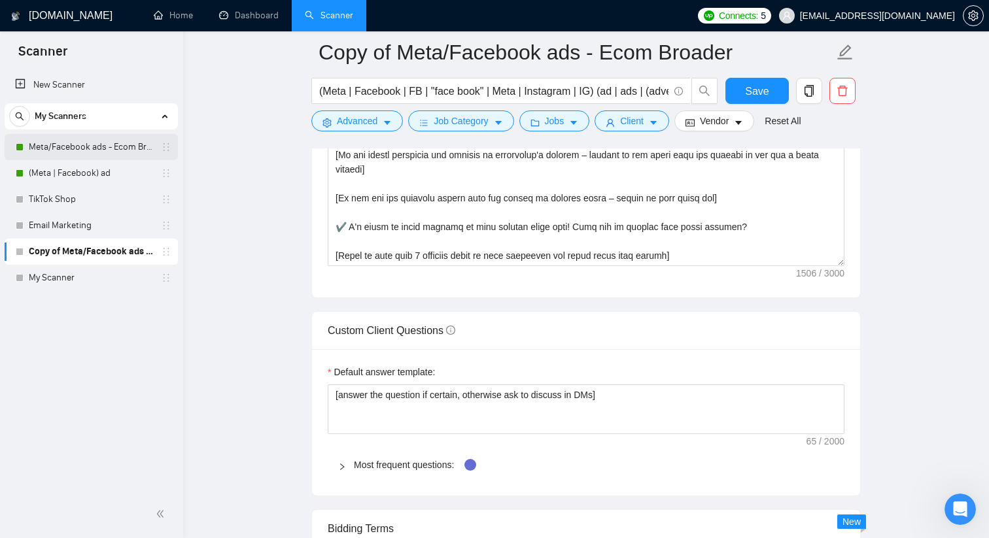
click at [64, 143] on link "Meta/Facebook ads - Ecom Broader" at bounding box center [91, 147] width 124 height 26
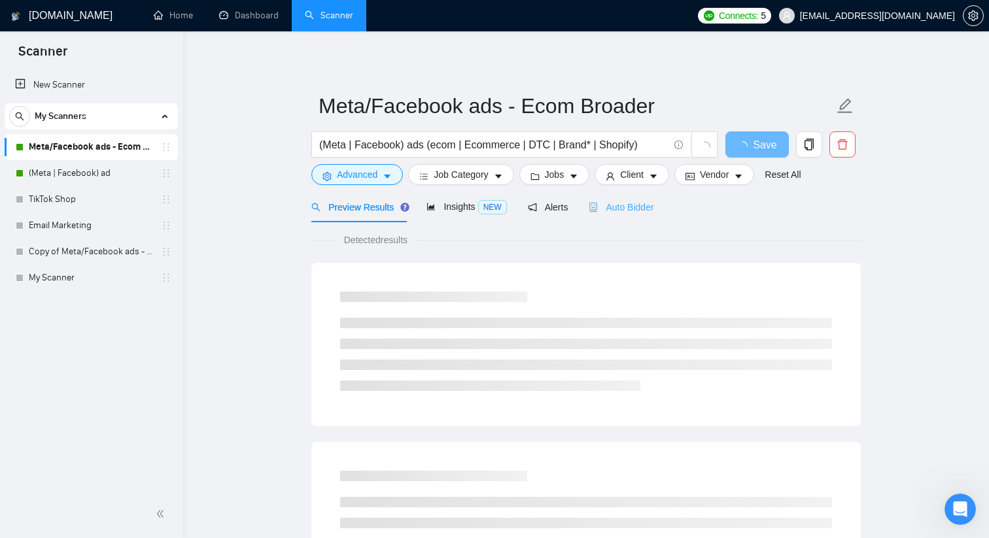
click at [605, 215] on div "Auto Bidder" at bounding box center [620, 207] width 65 height 31
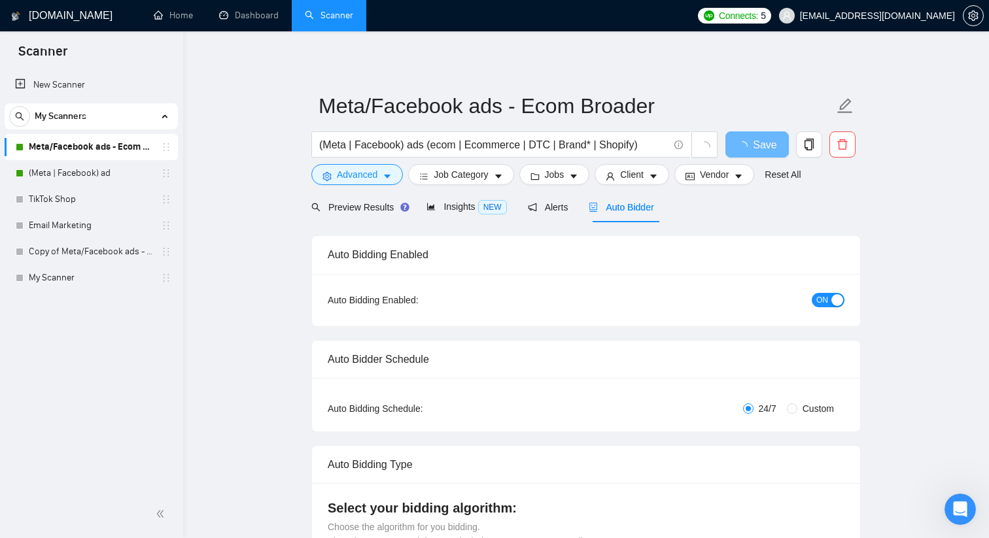
checkbox input "true"
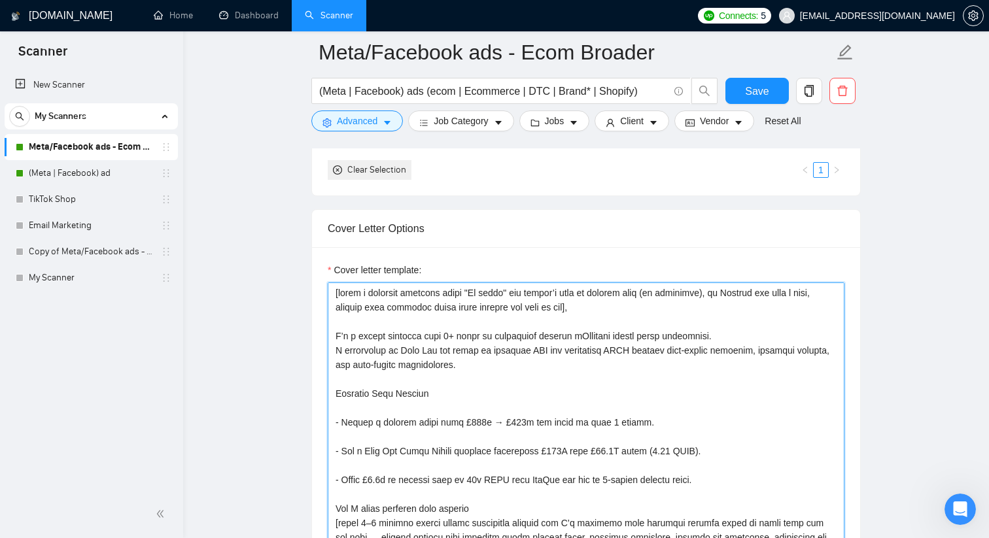
click at [333, 292] on textarea "Cover letter template:" at bounding box center [586, 429] width 517 height 294
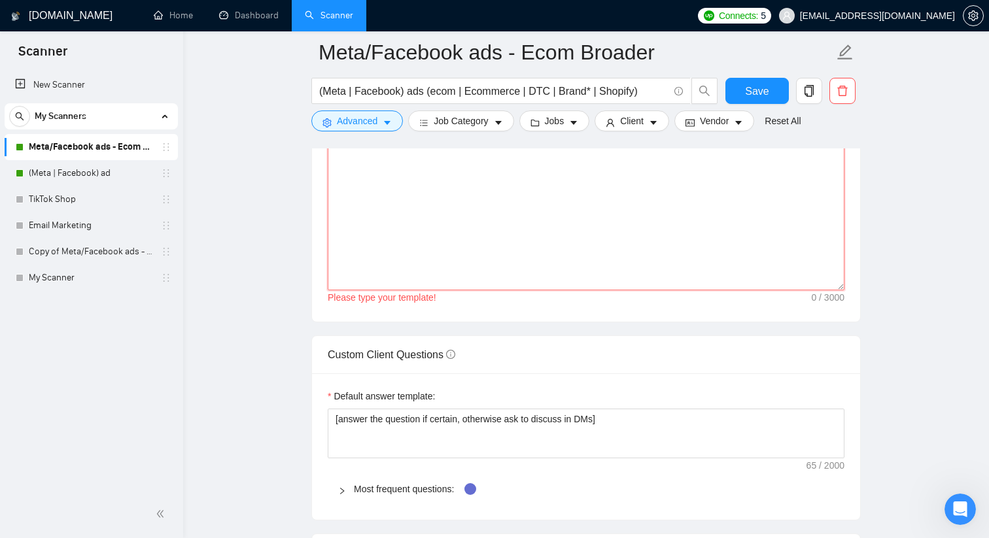
paste textarea "[Say hello in the local language of the person and use the name of a person if …"
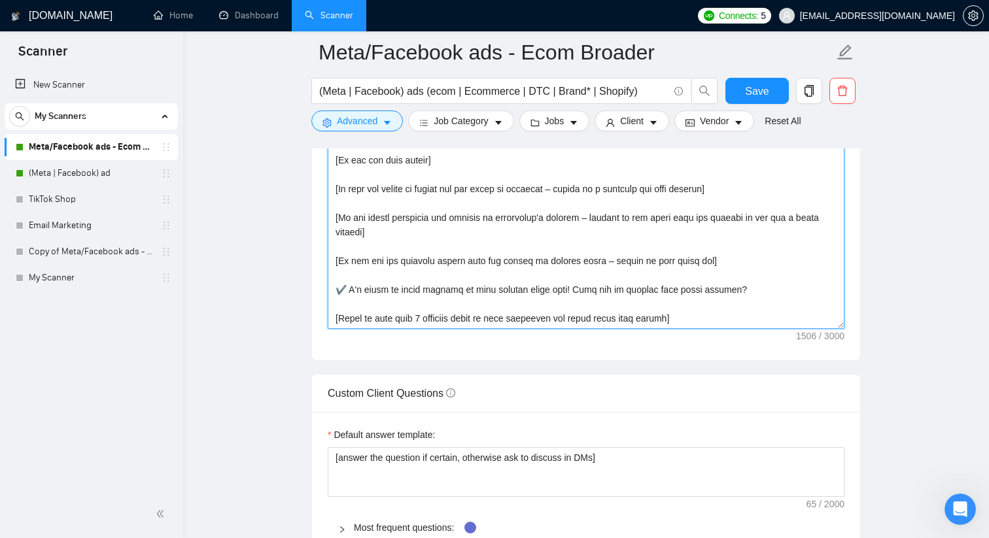
scroll to position [1567, 0]
type textarea "[Say hello in the local language of the person and use the name of a person if …"
click at [492, 288] on textarea "Cover letter template:" at bounding box center [586, 184] width 517 height 294
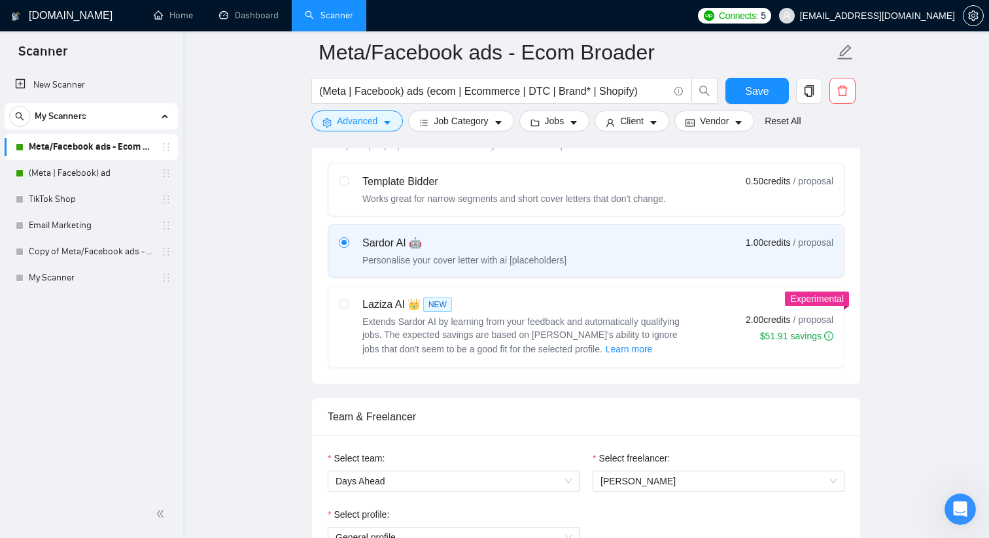
scroll to position [393, 0]
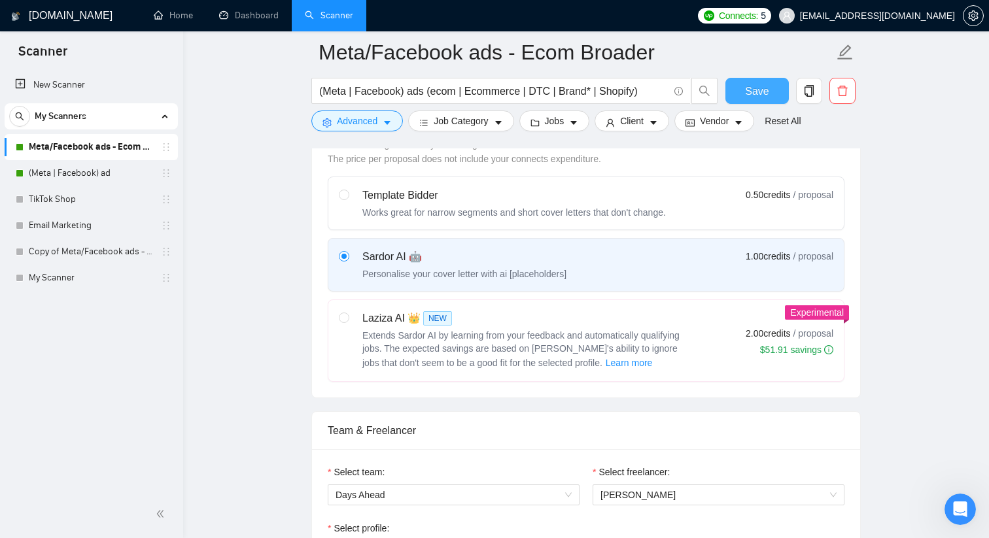
click at [770, 88] on button "Save" at bounding box center [756, 91] width 63 height 26
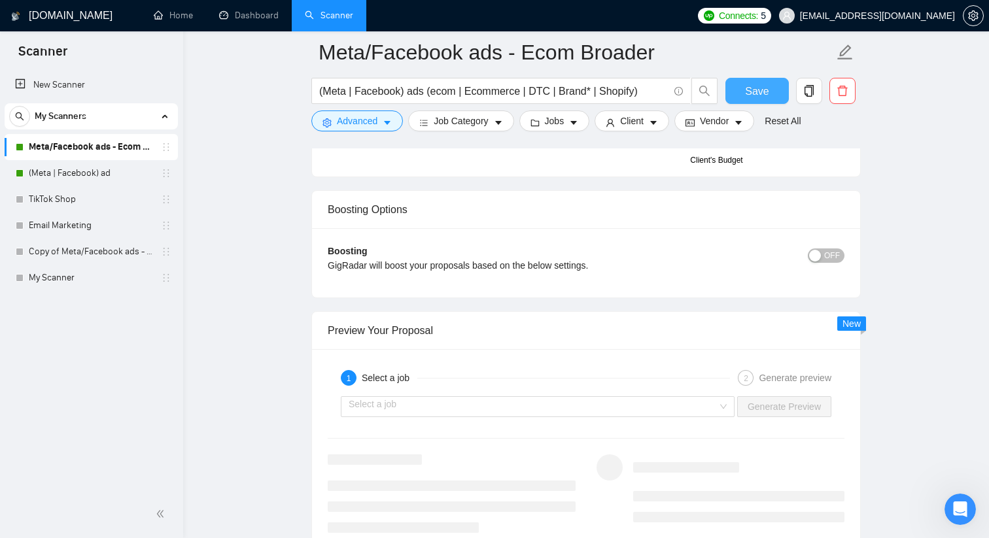
scroll to position [2270, 0]
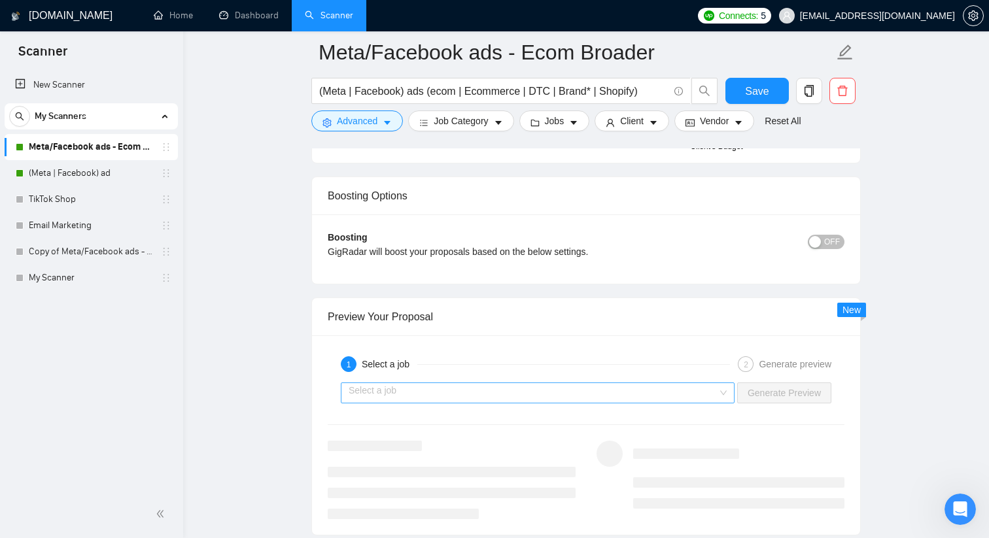
click at [526, 390] on input "search" at bounding box center [533, 393] width 369 height 20
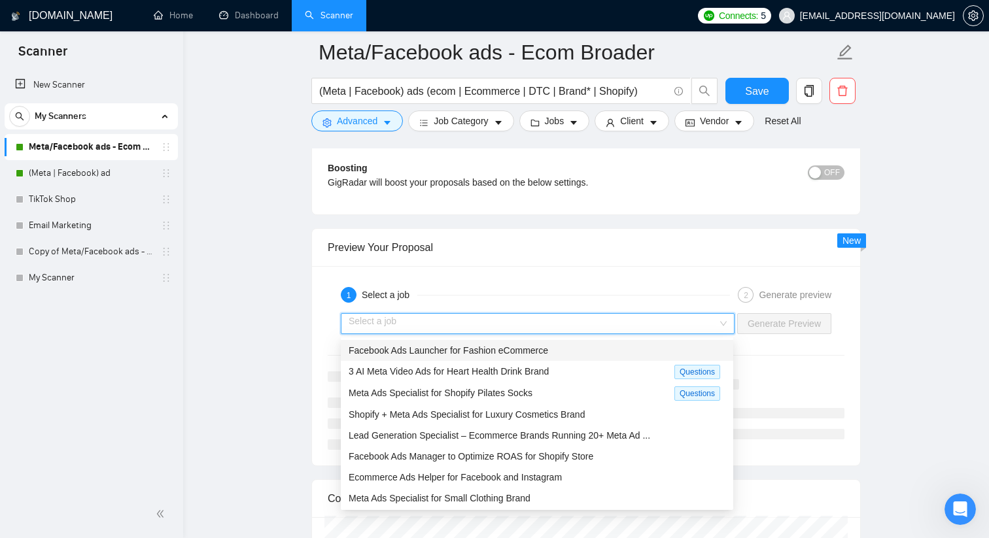
scroll to position [2342, 0]
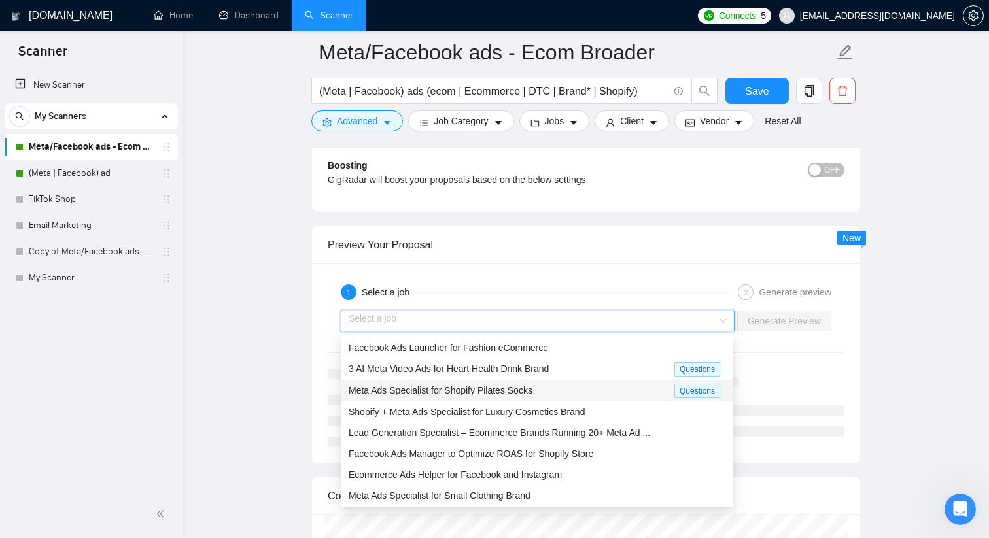
click at [515, 391] on span "Meta Ads Specialist for Shopify Pilates Socks" at bounding box center [441, 390] width 184 height 10
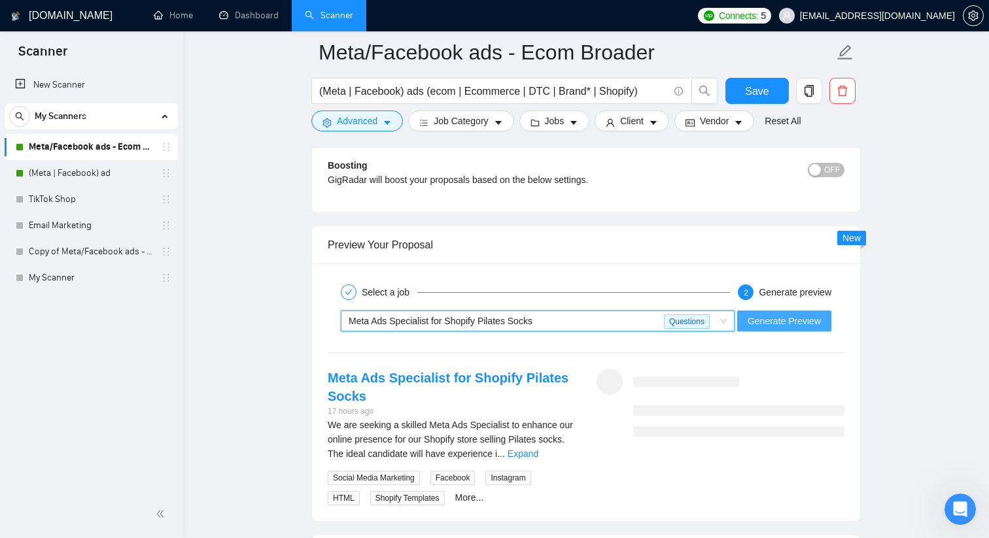
click at [772, 314] on span "Generate Preview" at bounding box center [783, 321] width 73 height 14
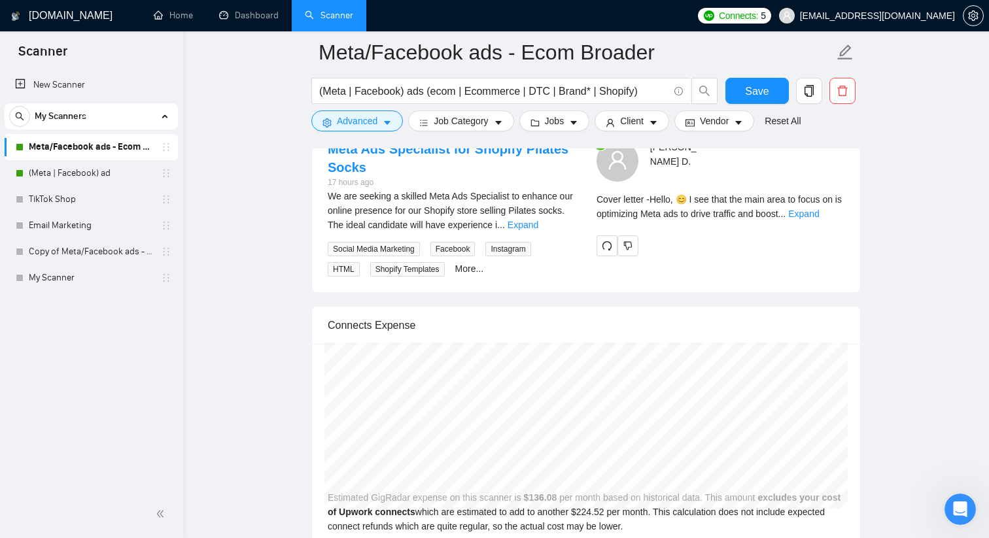
scroll to position [2567, 0]
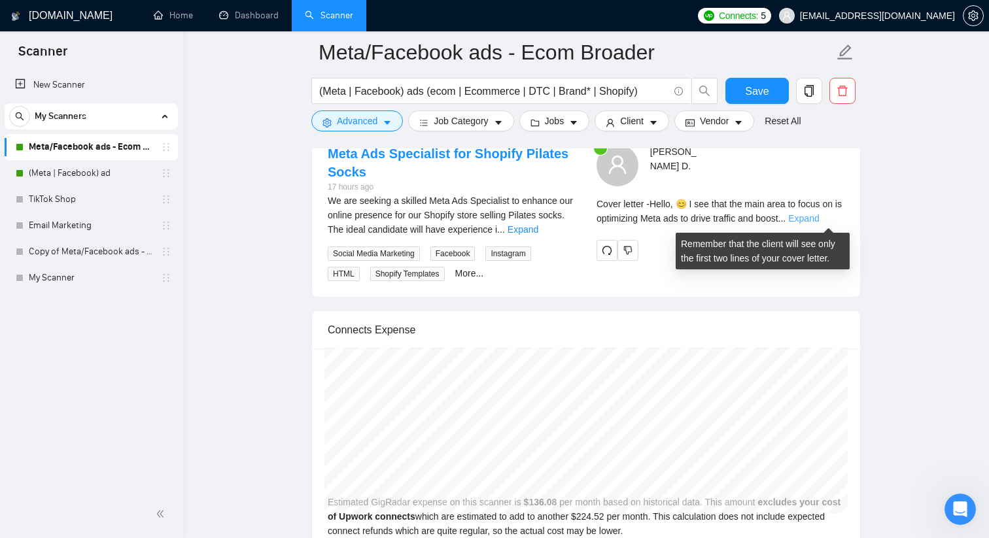
click at [819, 214] on link "Expand" at bounding box center [803, 218] width 31 height 10
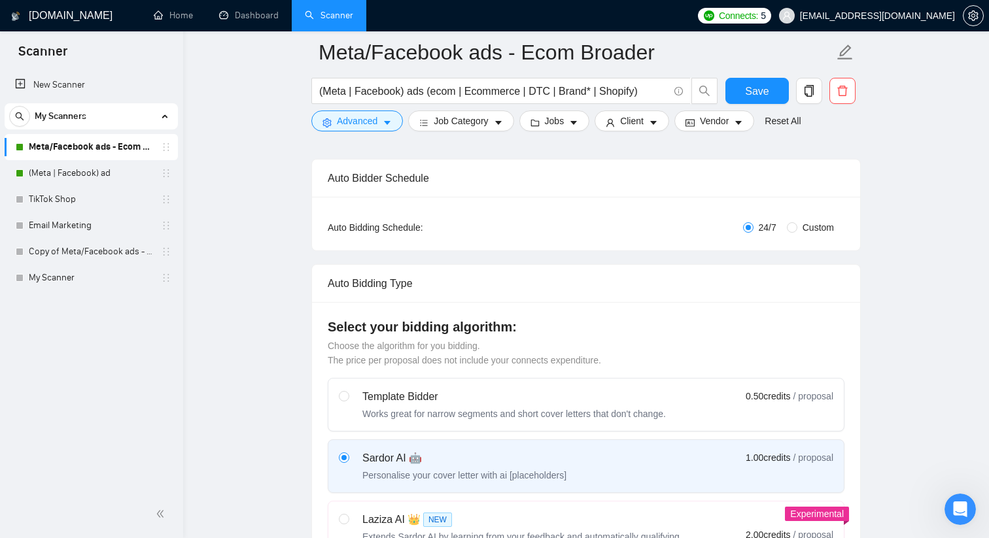
scroll to position [0, 0]
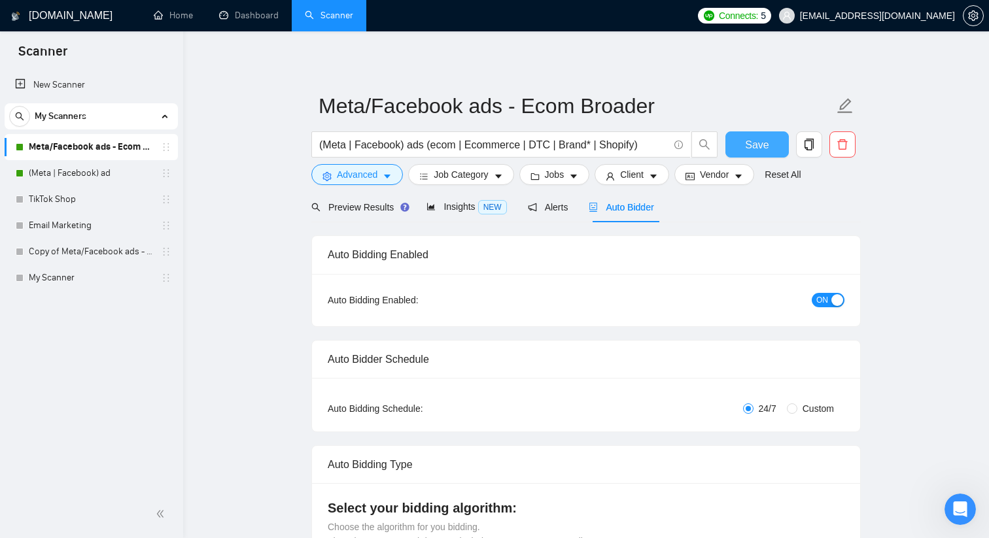
click at [770, 148] on button "Save" at bounding box center [756, 144] width 63 height 26
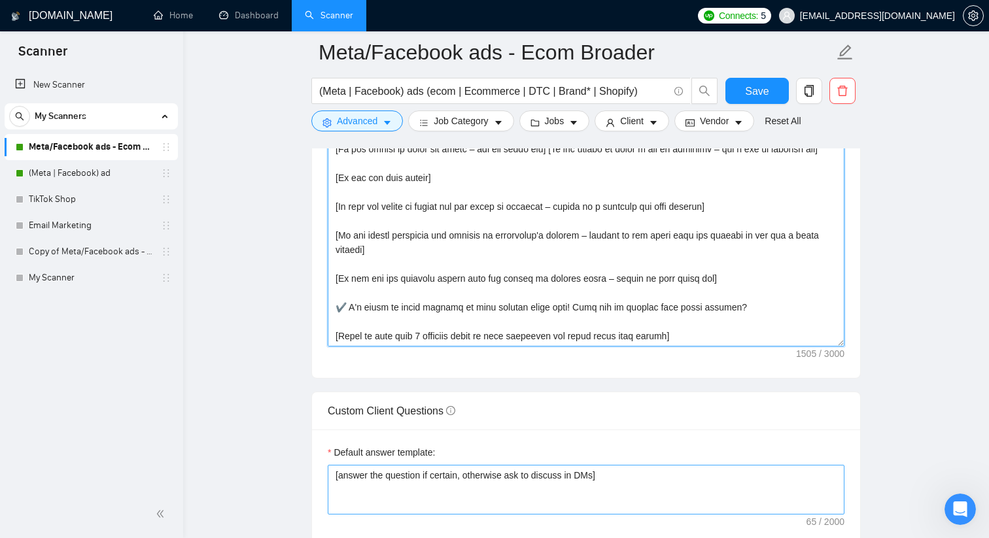
scroll to position [1622, 0]
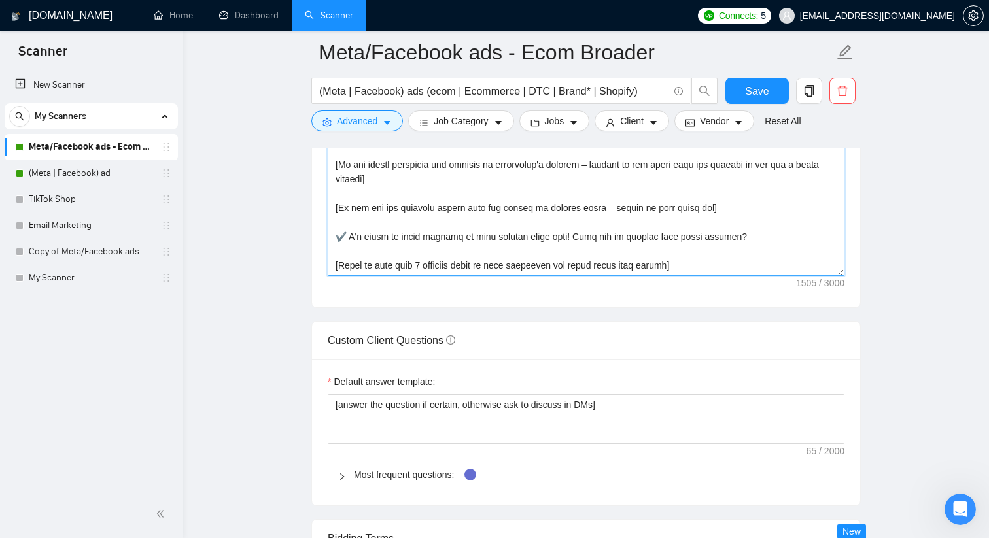
drag, startPoint x: 335, startPoint y: 359, endPoint x: 717, endPoint y: 268, distance: 391.9
click at [717, 268] on textarea "Cover letter template:" at bounding box center [586, 129] width 517 height 294
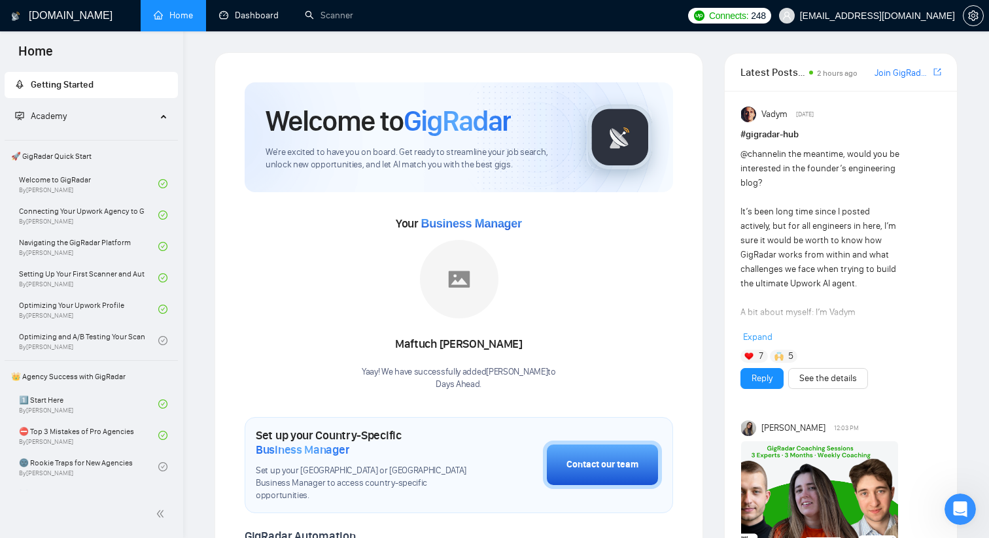
click at [250, 21] on link "Dashboard" at bounding box center [249, 15] width 60 height 11
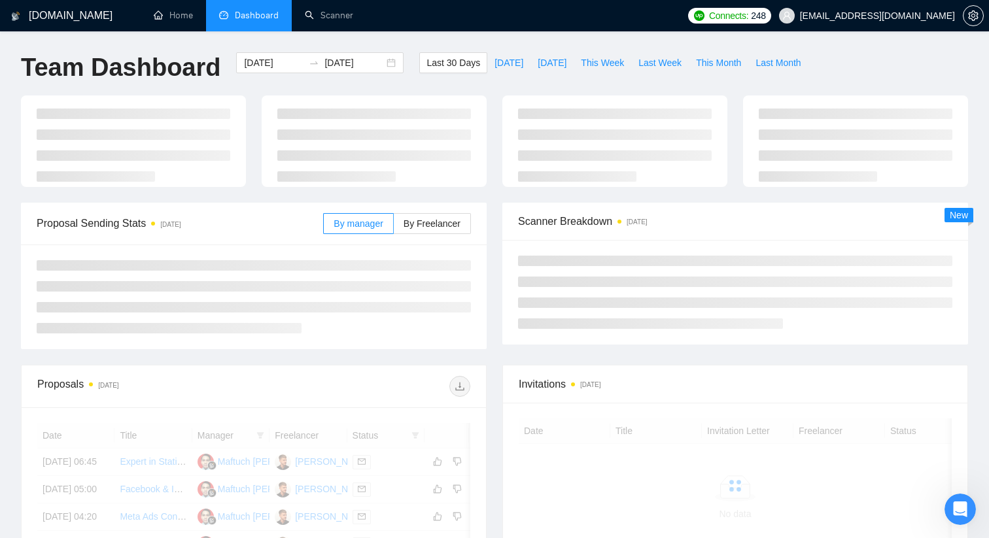
scroll to position [44, 0]
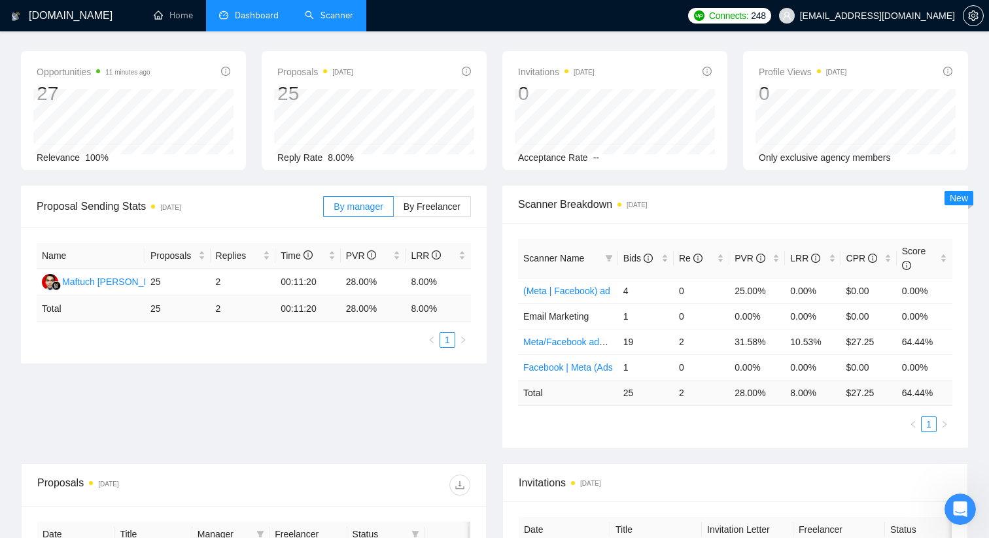
click at [316, 10] on link "Scanner" at bounding box center [329, 15] width 48 height 11
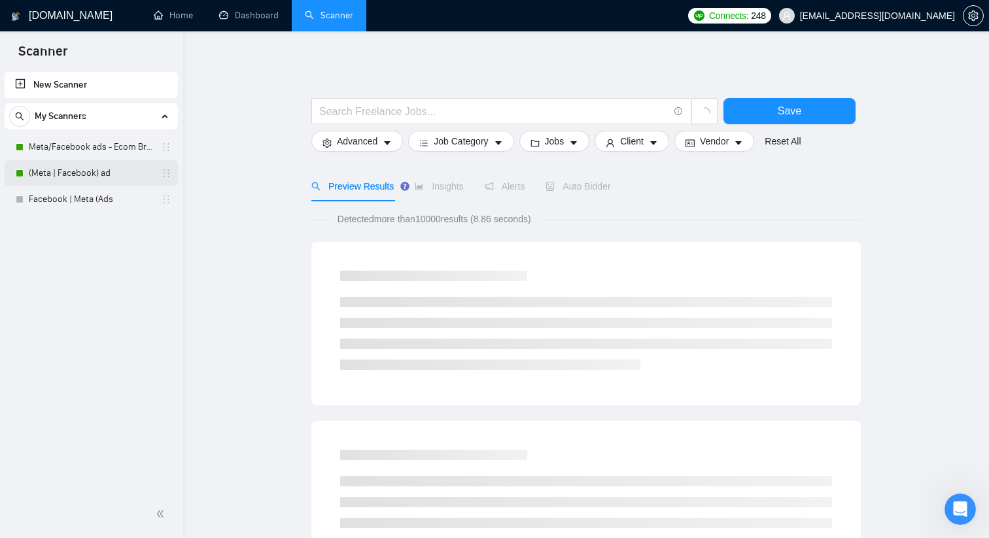
click at [107, 171] on link "(Meta | Facebook) ad" at bounding box center [91, 173] width 124 height 26
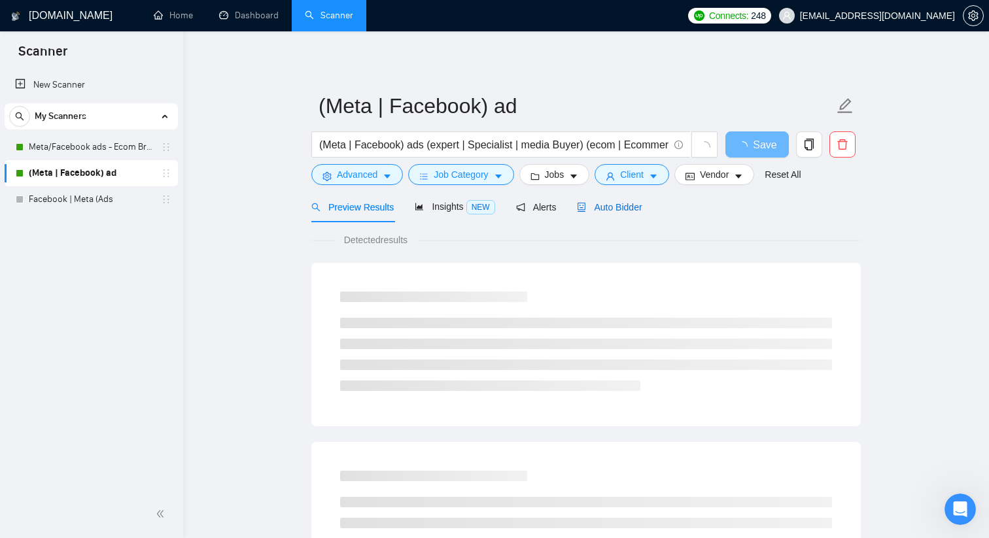
click at [617, 208] on span "Auto Bidder" at bounding box center [609, 207] width 65 height 10
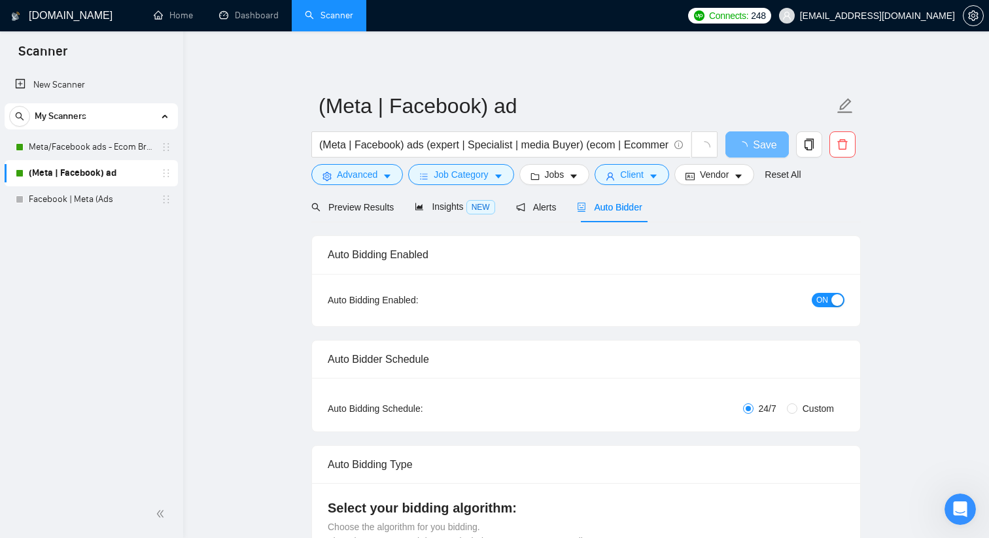
checkbox input "true"
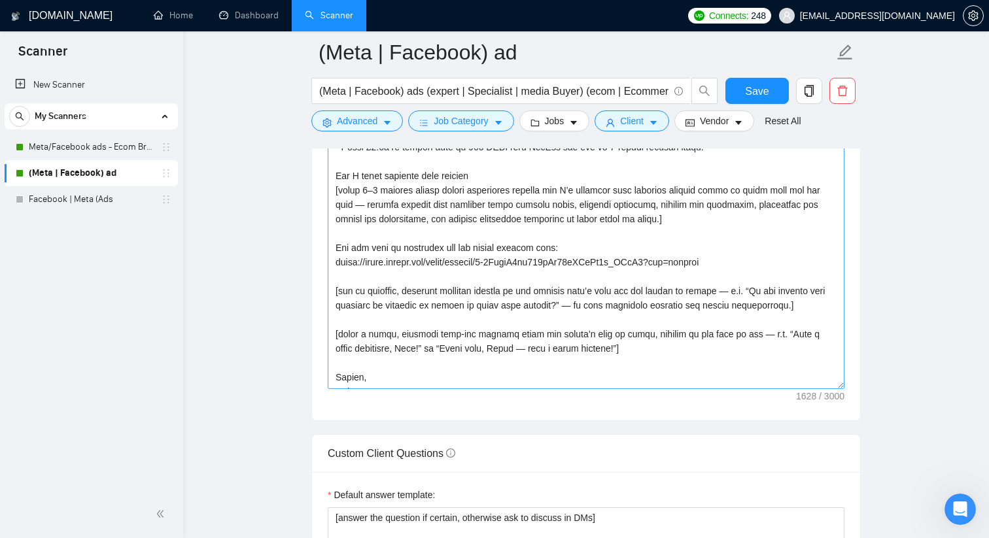
scroll to position [158, 0]
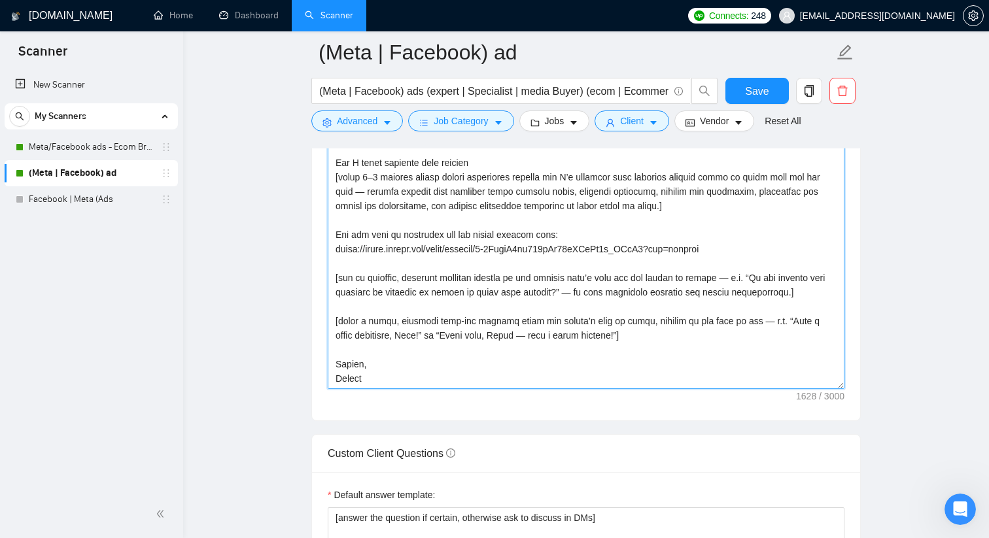
click at [588, 245] on textarea "Cover letter template:" at bounding box center [586, 242] width 517 height 294
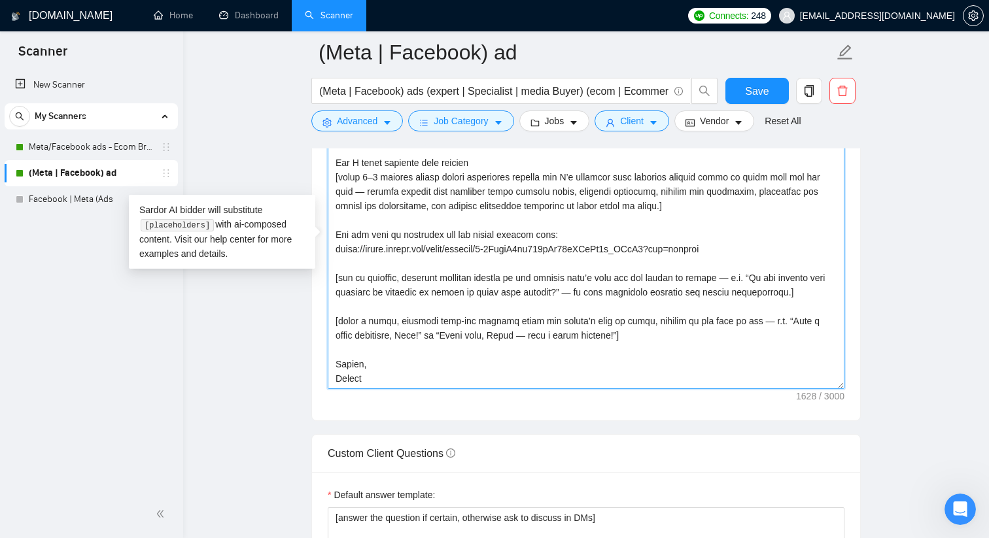
click at [588, 245] on textarea "Cover letter template:" at bounding box center [586, 242] width 517 height 294
